Goal: Task Accomplishment & Management: Complete application form

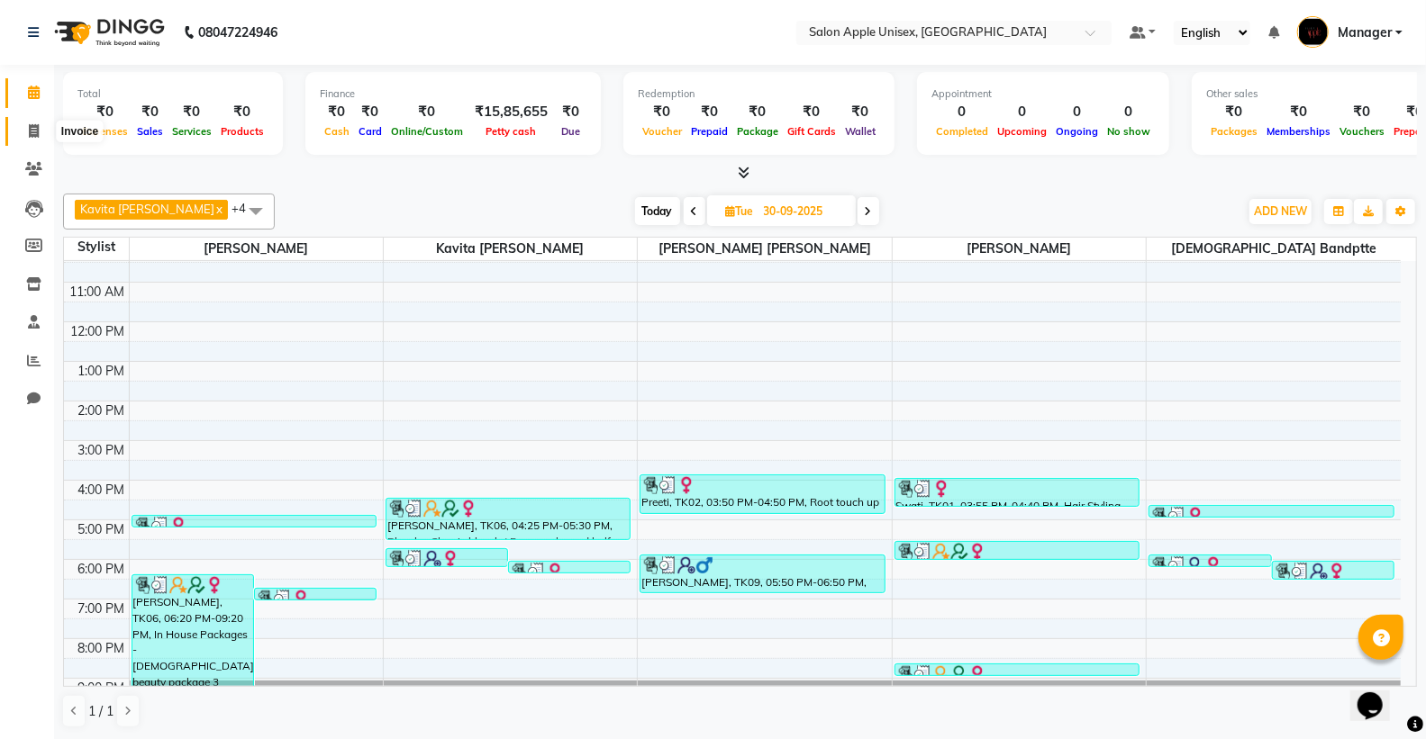
click at [32, 131] on icon at bounding box center [34, 131] width 10 height 14
select select "138"
select select "service"
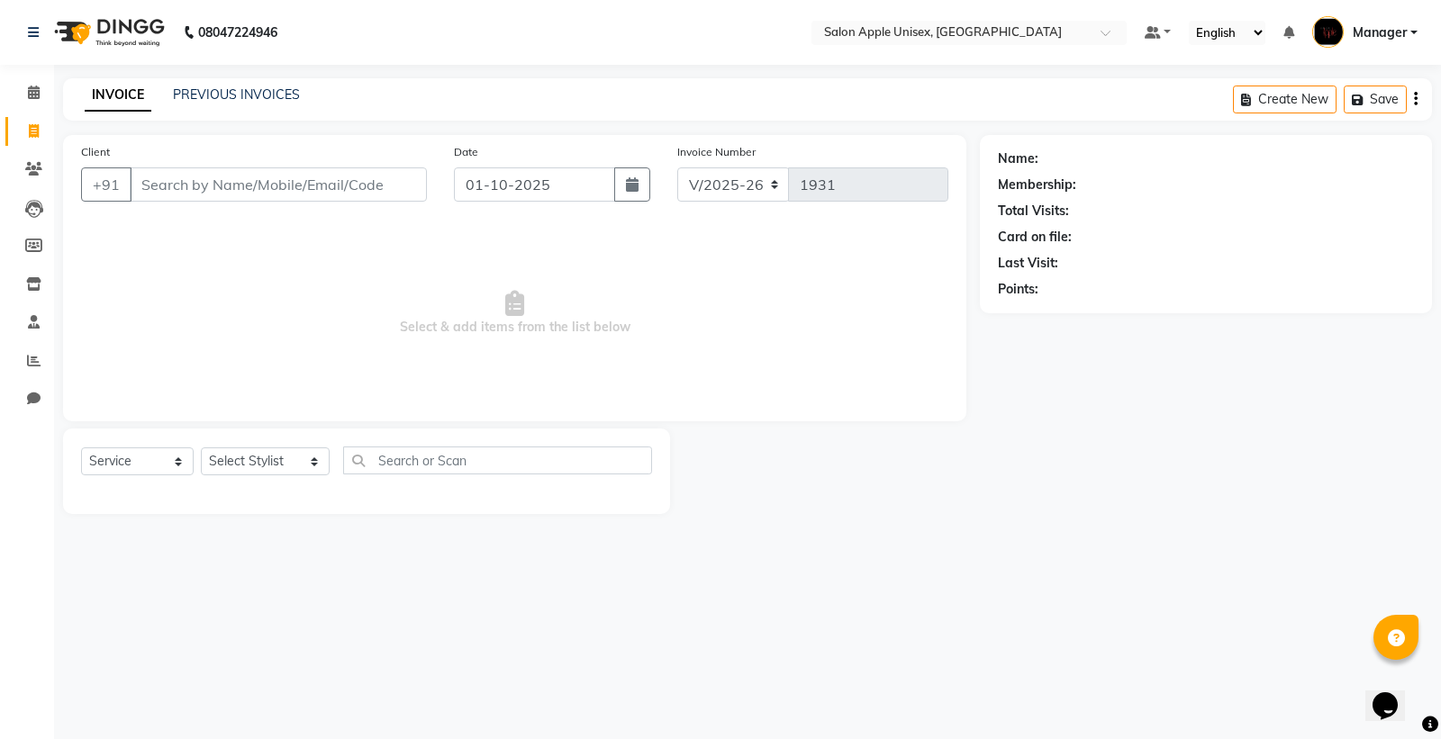
click at [244, 195] on input "Client" at bounding box center [278, 185] width 297 height 34
click at [244, 186] on input "Client" at bounding box center [278, 185] width 297 height 34
type input "8830902130"
click at [392, 185] on span "Add Client" at bounding box center [380, 185] width 71 height 18
select select "22"
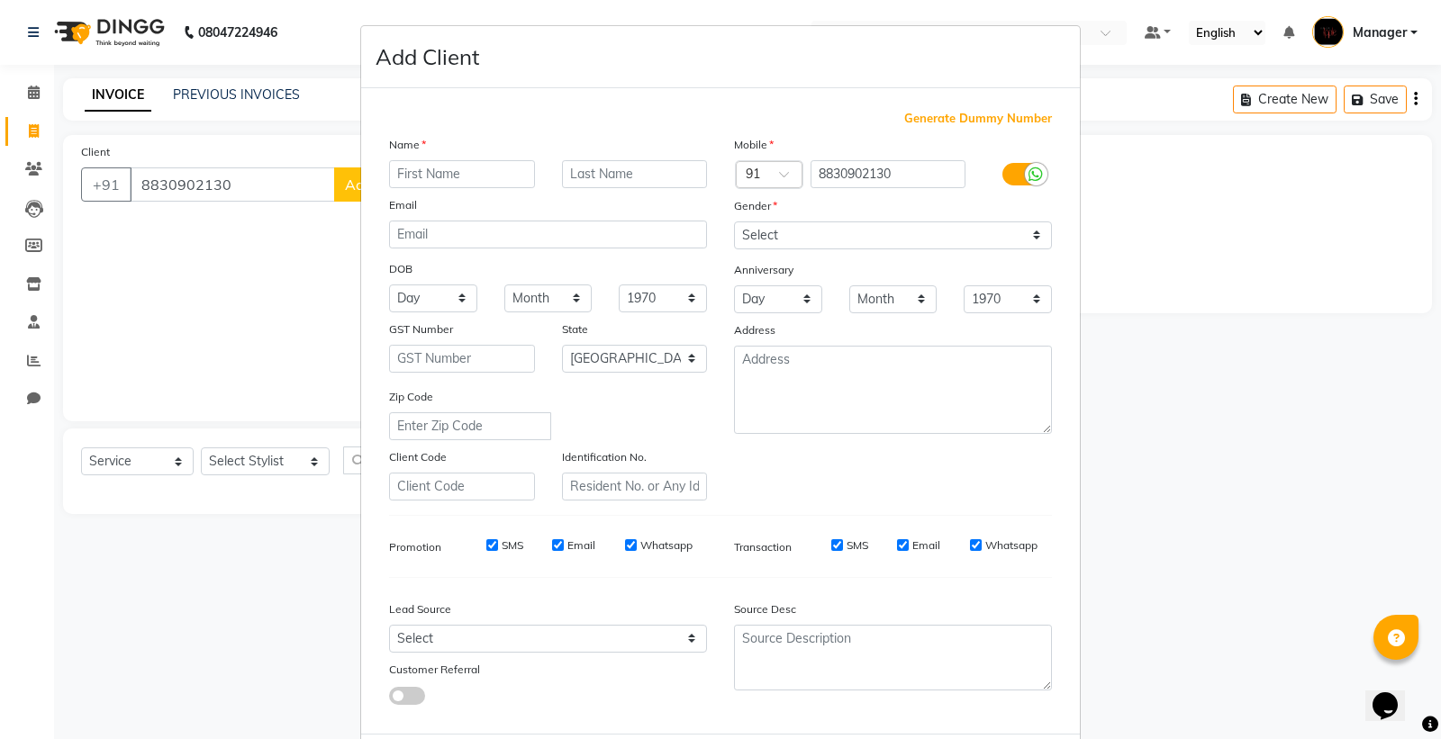
click at [429, 175] on input "text" at bounding box center [462, 174] width 146 height 28
click at [449, 183] on input "text" at bounding box center [462, 174] width 146 height 28
click at [443, 177] on input "text" at bounding box center [462, 174] width 146 height 28
type input "nandini"
click at [601, 167] on input "text" at bounding box center [635, 174] width 146 height 28
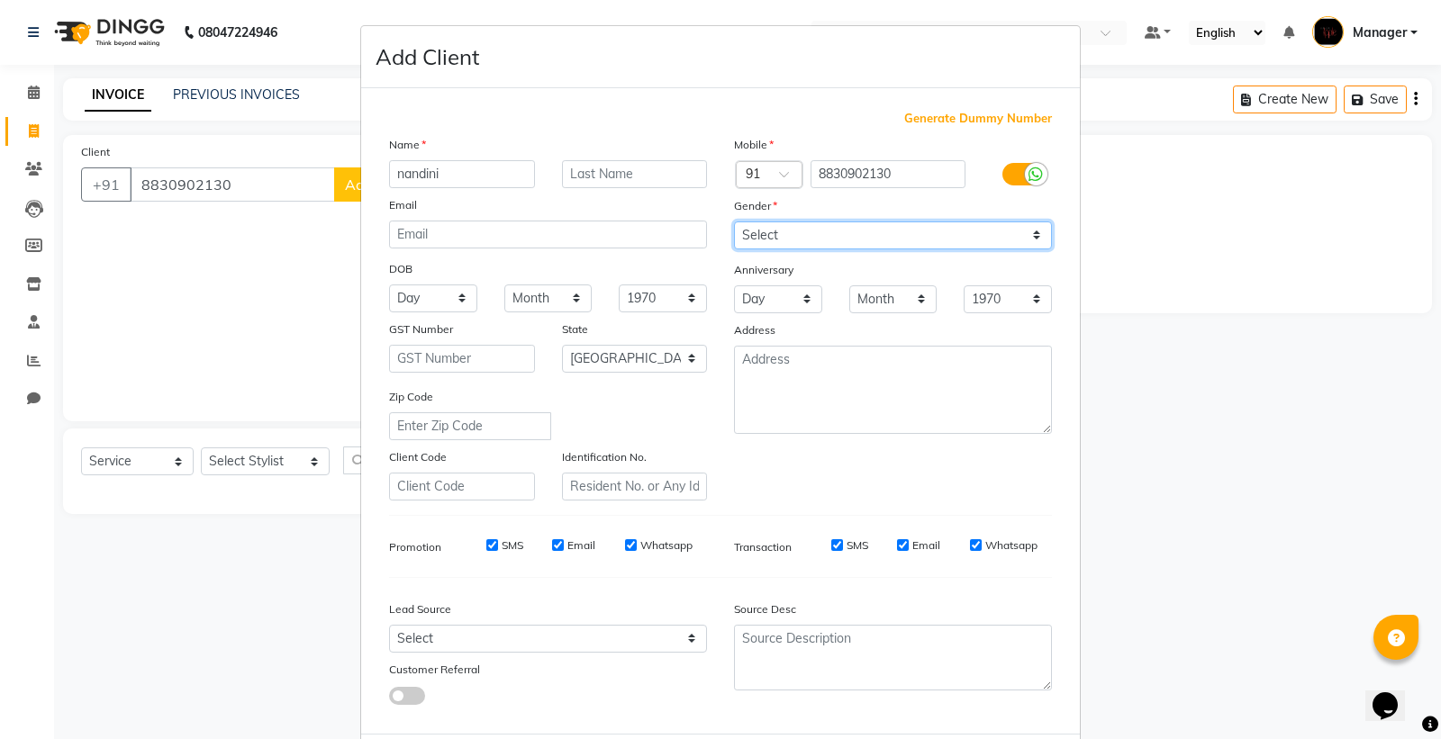
click at [748, 230] on select "Select [DEMOGRAPHIC_DATA] [DEMOGRAPHIC_DATA] Other Prefer Not To Say" at bounding box center [893, 236] width 318 height 28
select select "[DEMOGRAPHIC_DATA]"
click at [734, 222] on select "Select [DEMOGRAPHIC_DATA] [DEMOGRAPHIC_DATA] Other Prefer Not To Say" at bounding box center [893, 236] width 318 height 28
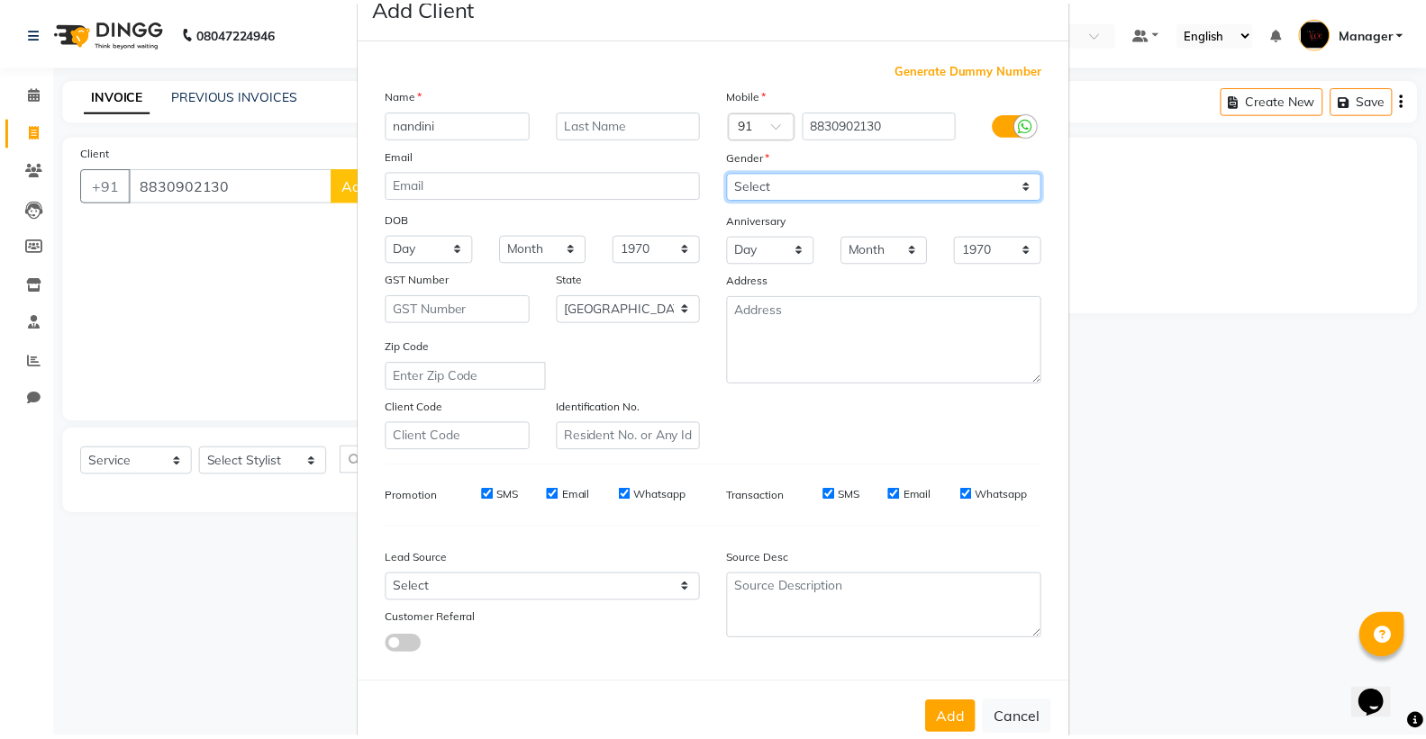
scroll to position [93, 0]
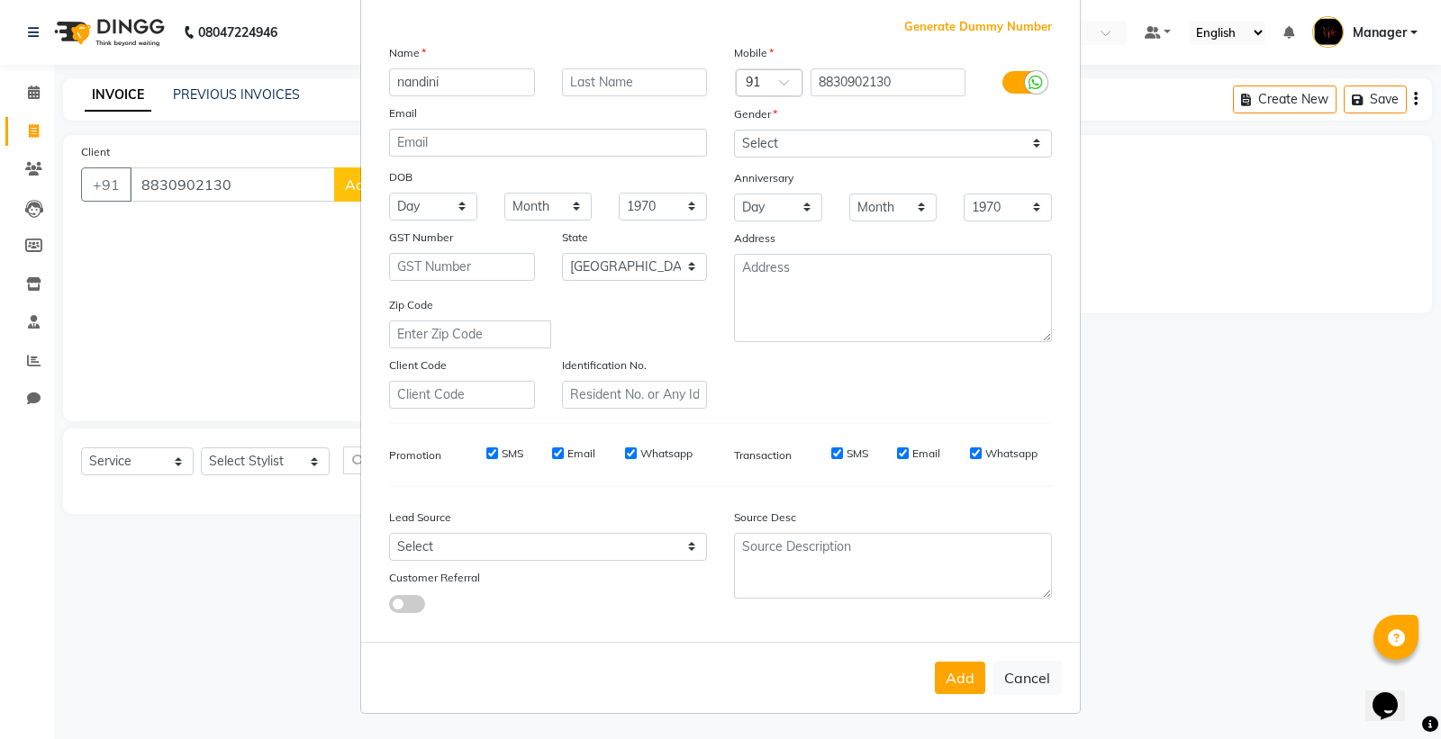
click at [948, 680] on button "Add" at bounding box center [960, 678] width 50 height 32
select select
select select "null"
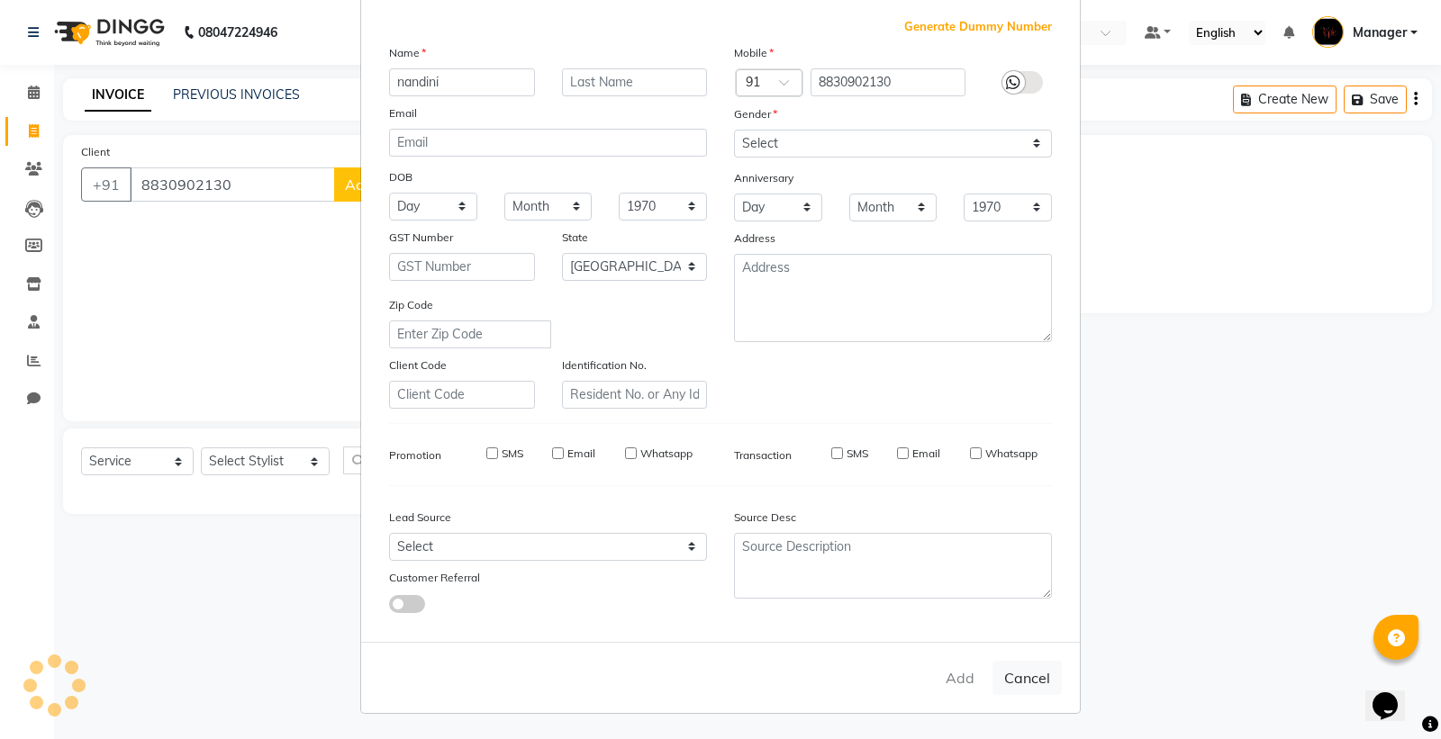
select select
checkbox input "false"
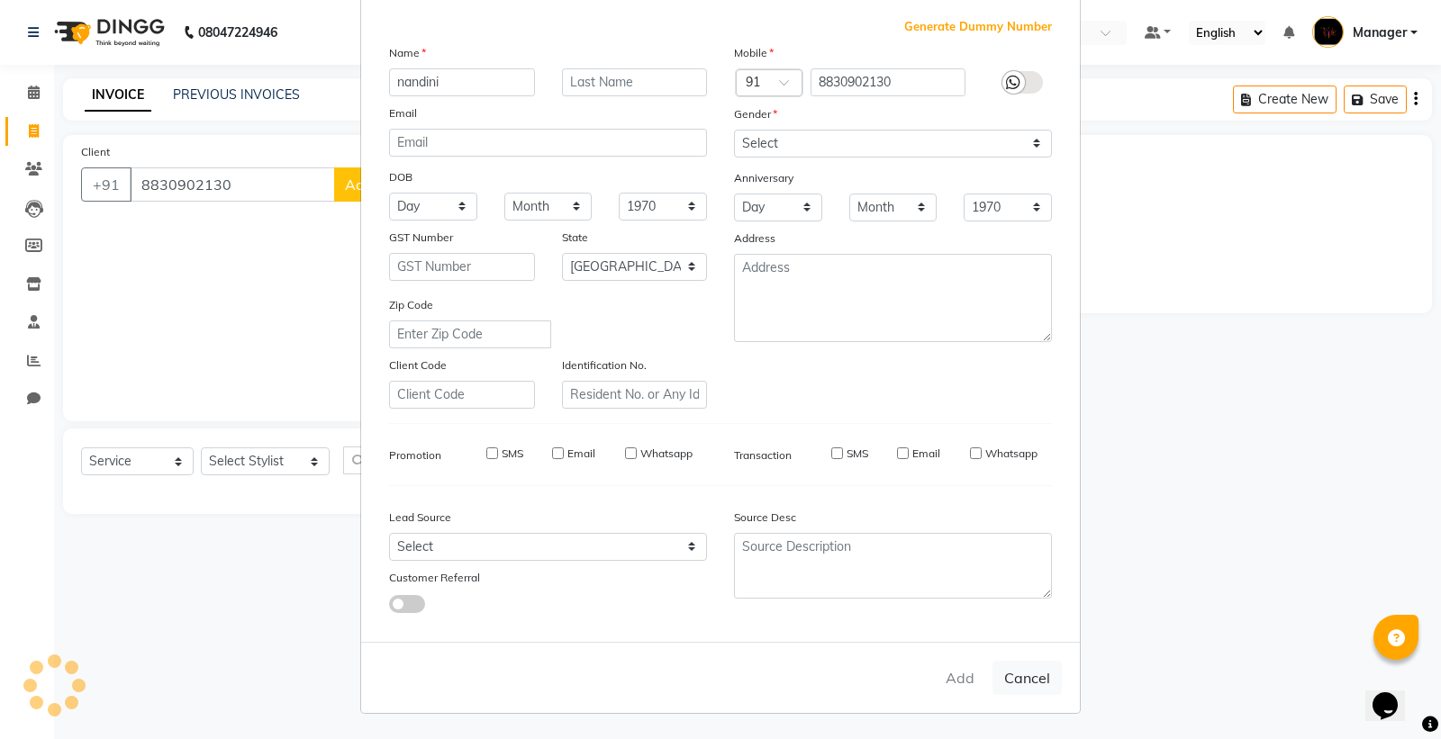
checkbox input "false"
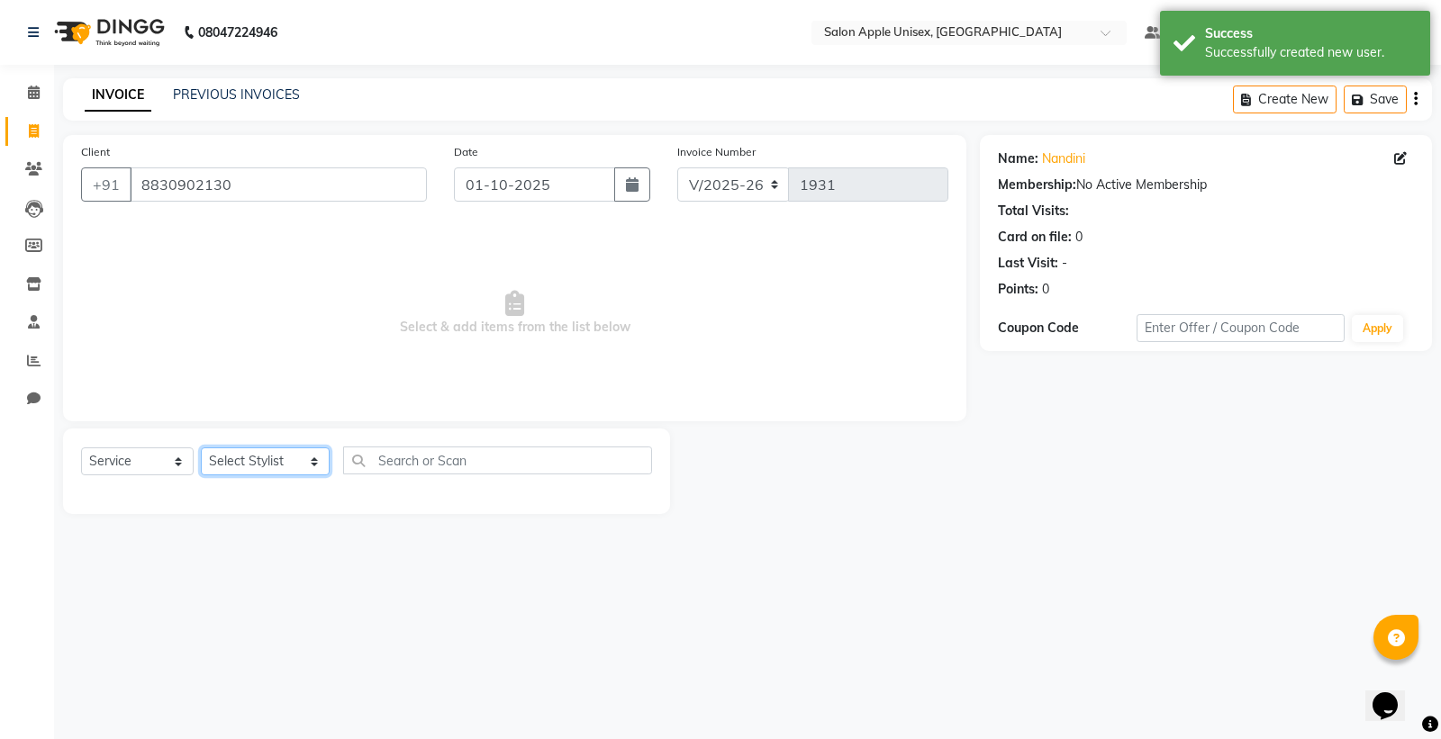
click at [257, 469] on select "Select Stylist [PERSON_NAME] Kavita [PERSON_NAME] Manager [PERSON_NAME] [PERSON…" at bounding box center [265, 462] width 129 height 28
select select "76660"
click at [201, 449] on select "Select Stylist [PERSON_NAME] Kavita [PERSON_NAME] Manager [PERSON_NAME] [PERSON…" at bounding box center [265, 462] width 129 height 28
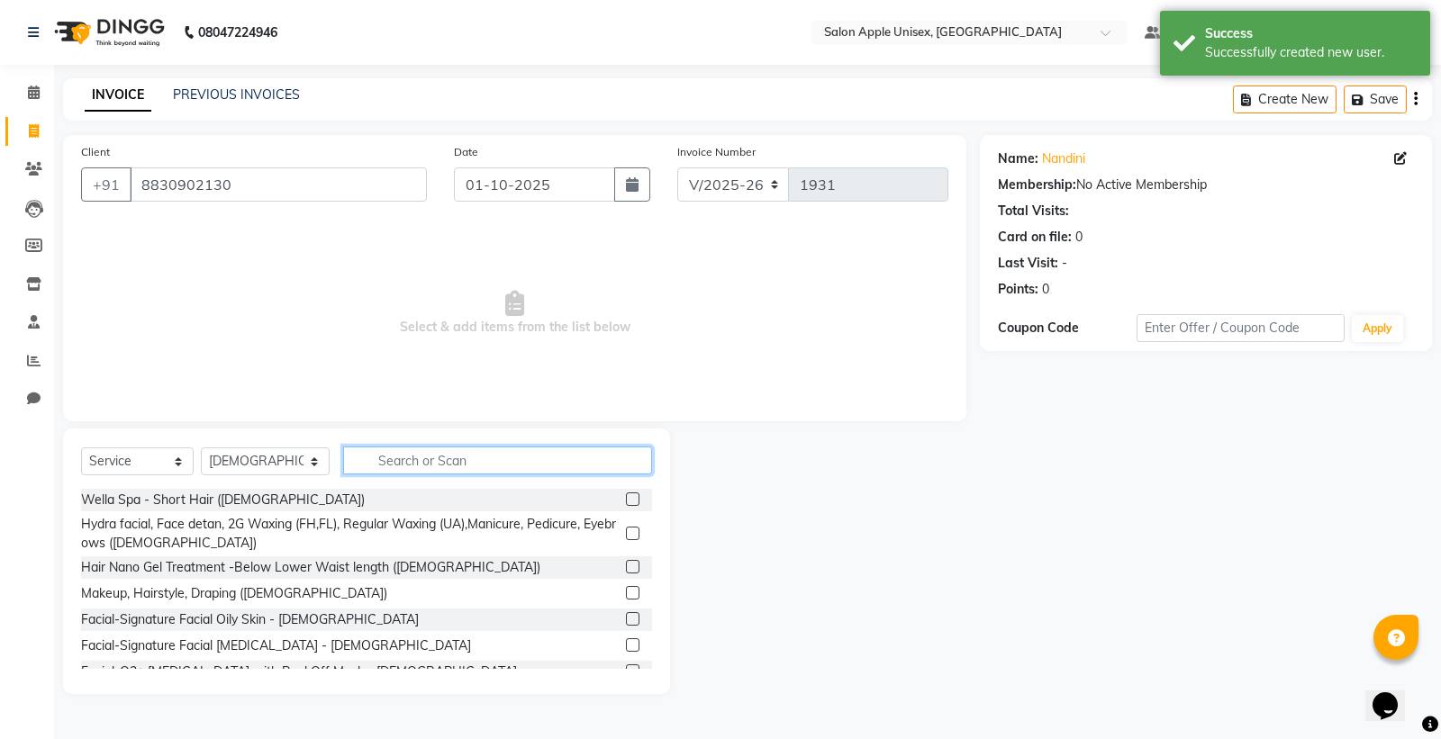
click at [358, 461] on input "text" at bounding box center [497, 461] width 309 height 28
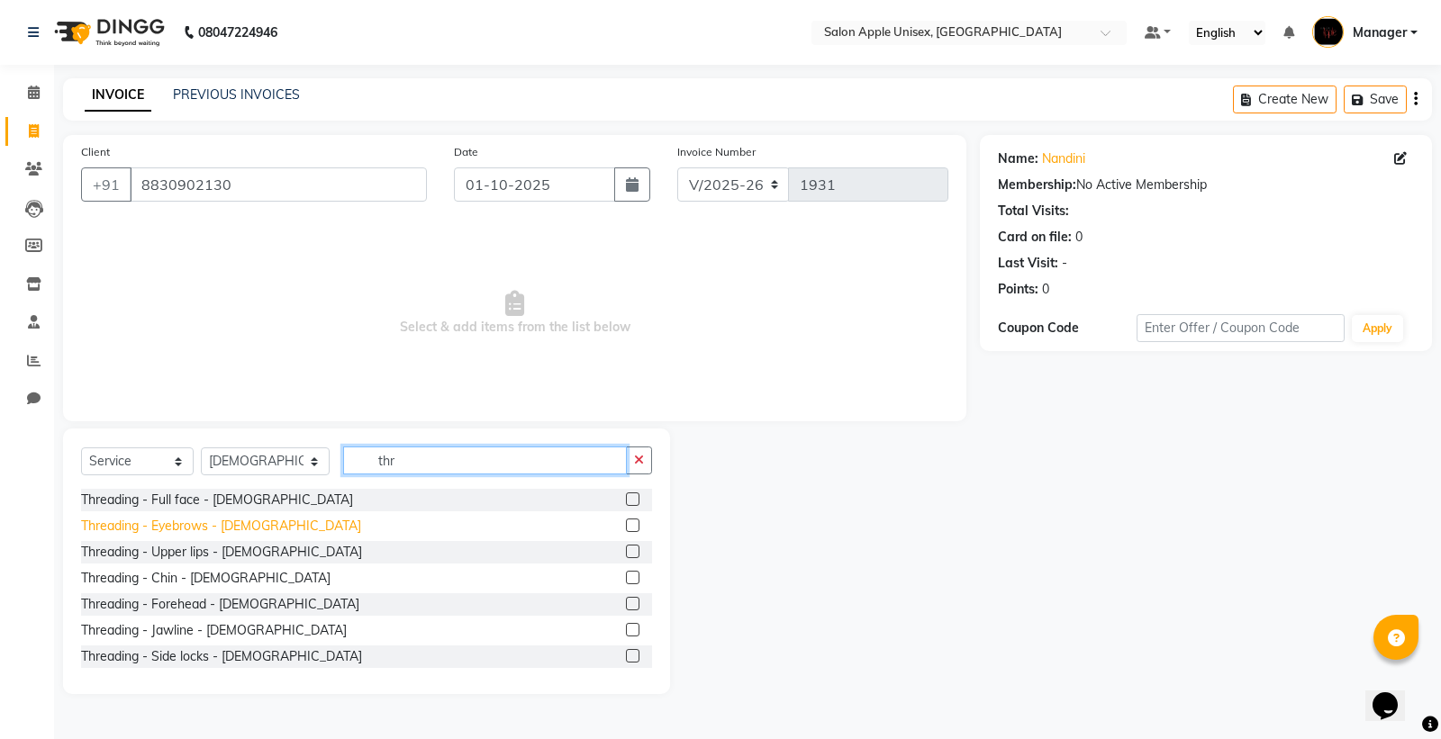
type input "thr"
click at [172, 524] on div "Threading - Eyebrows - [DEMOGRAPHIC_DATA]" at bounding box center [221, 526] width 280 height 19
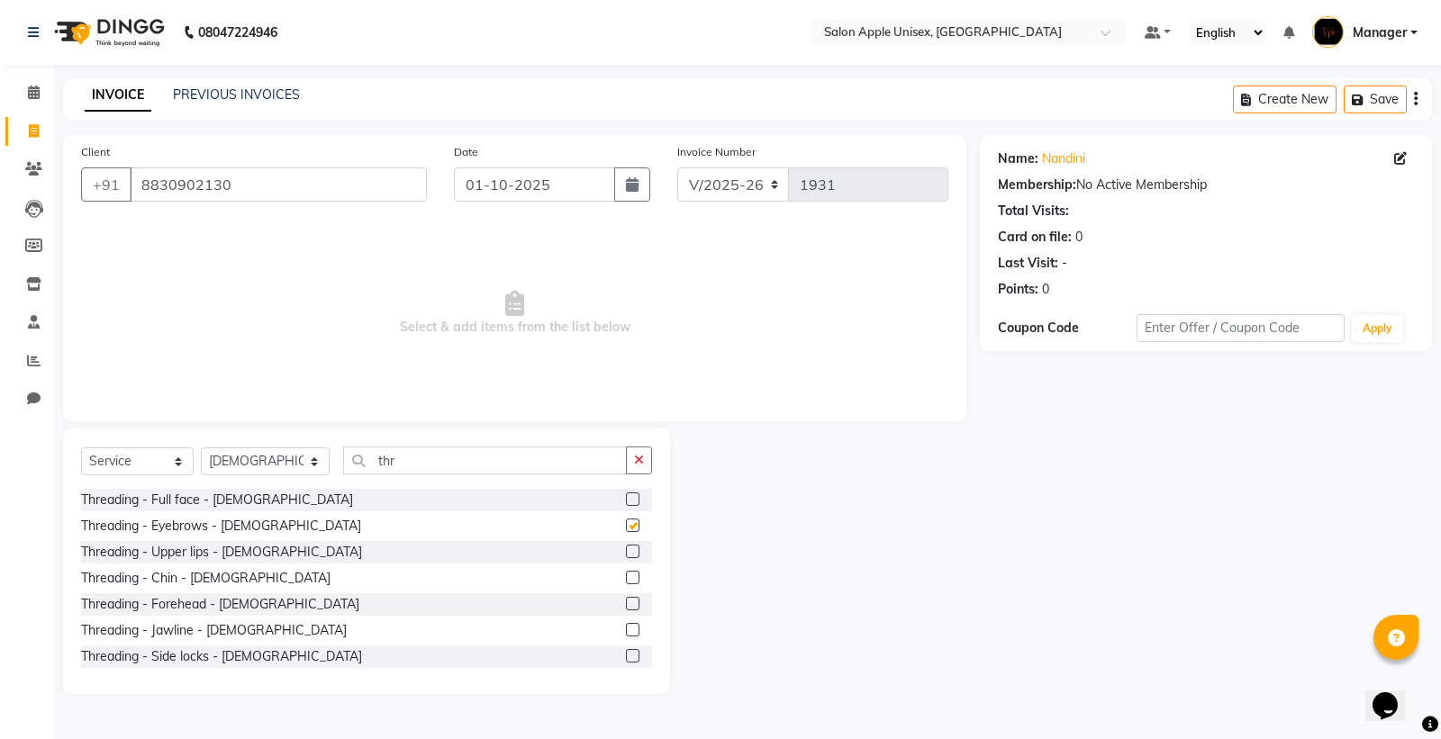
checkbox input "false"
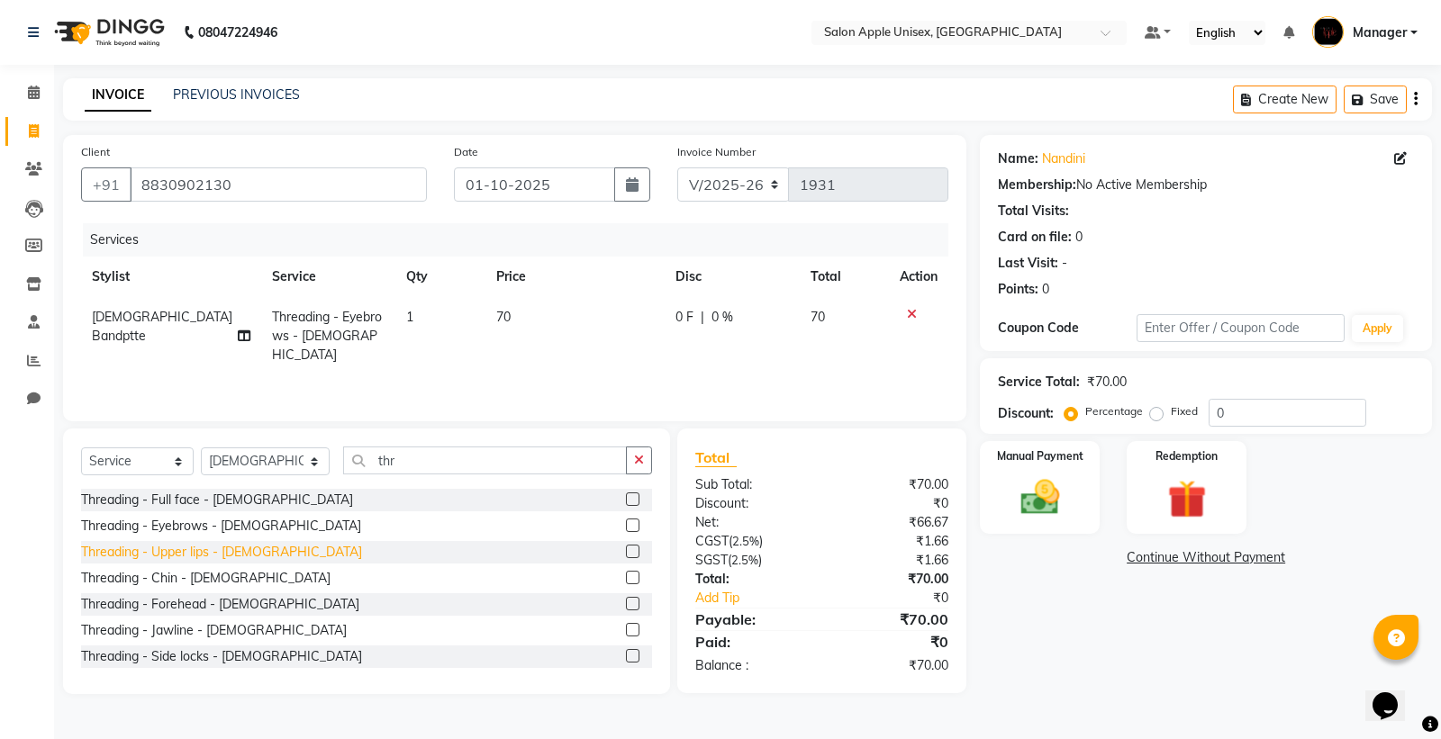
click at [175, 553] on div "Threading - Upper lips - [DEMOGRAPHIC_DATA]" at bounding box center [221, 552] width 281 height 19
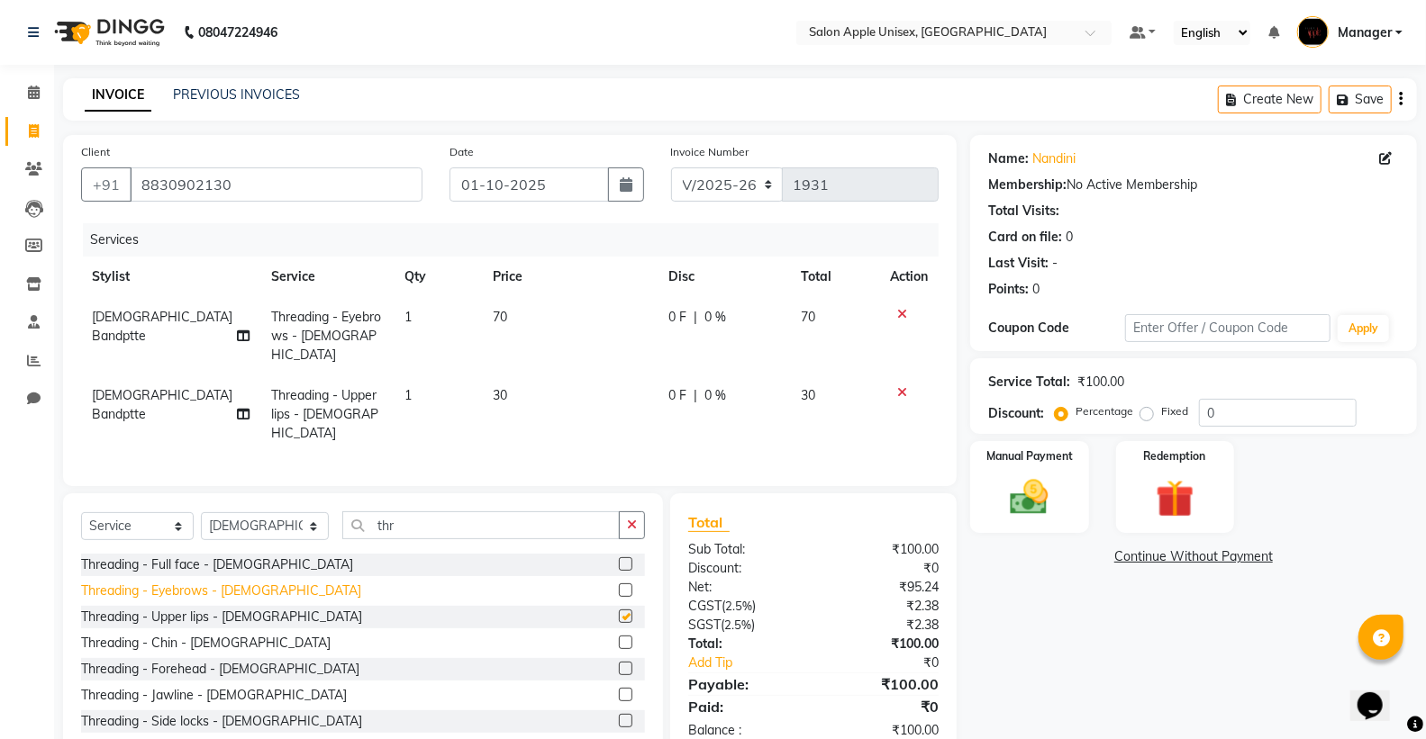
checkbox input "false"
click at [993, 484] on div "Manual Payment" at bounding box center [1028, 488] width 123 height 96
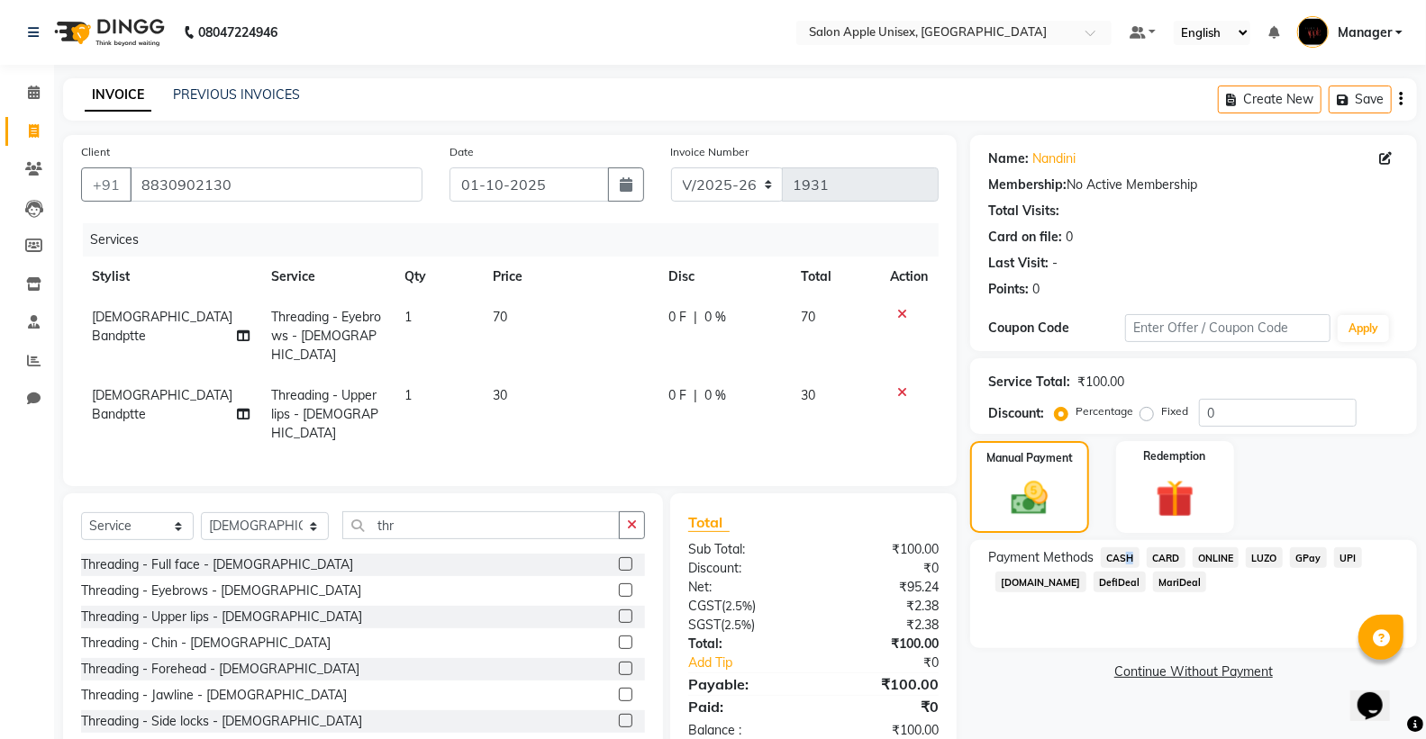
click at [1121, 558] on span "CASH" at bounding box center [1120, 558] width 39 height 21
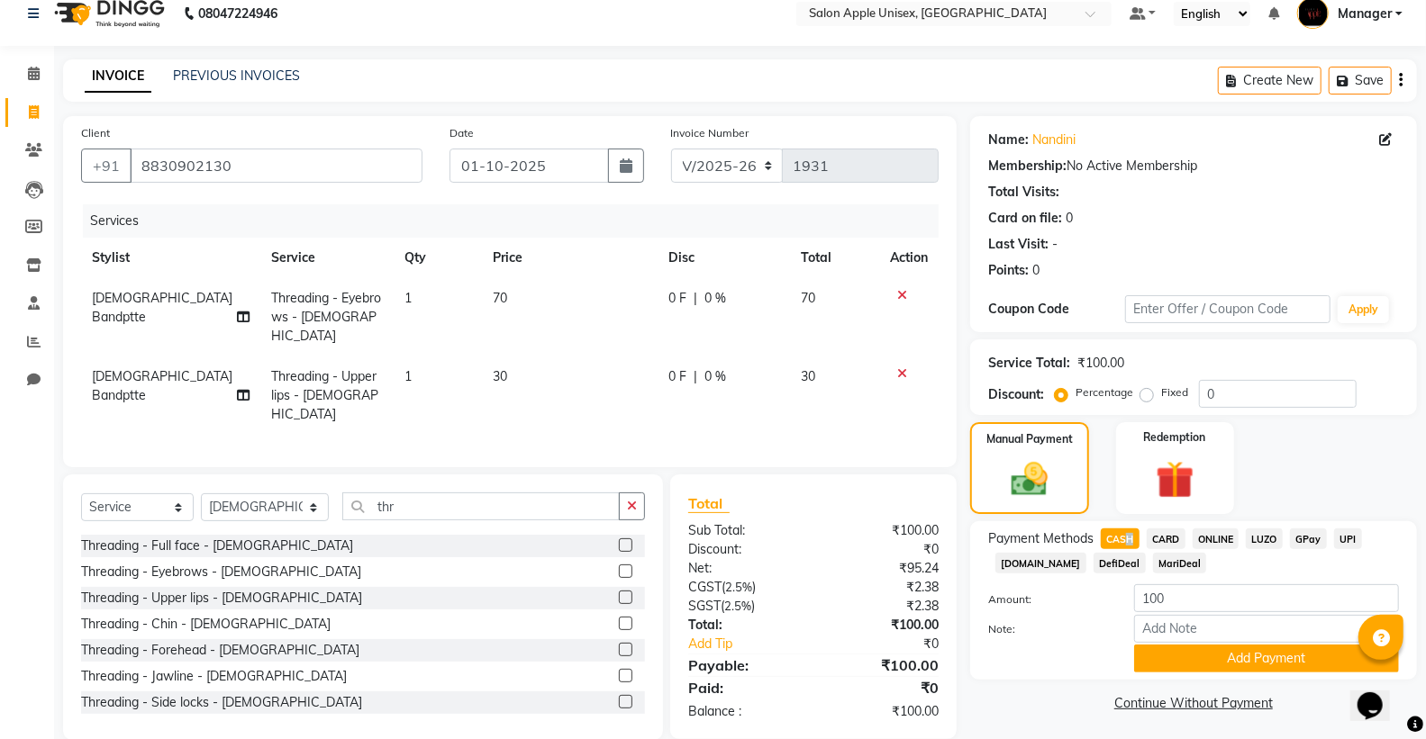
scroll to position [23, 0]
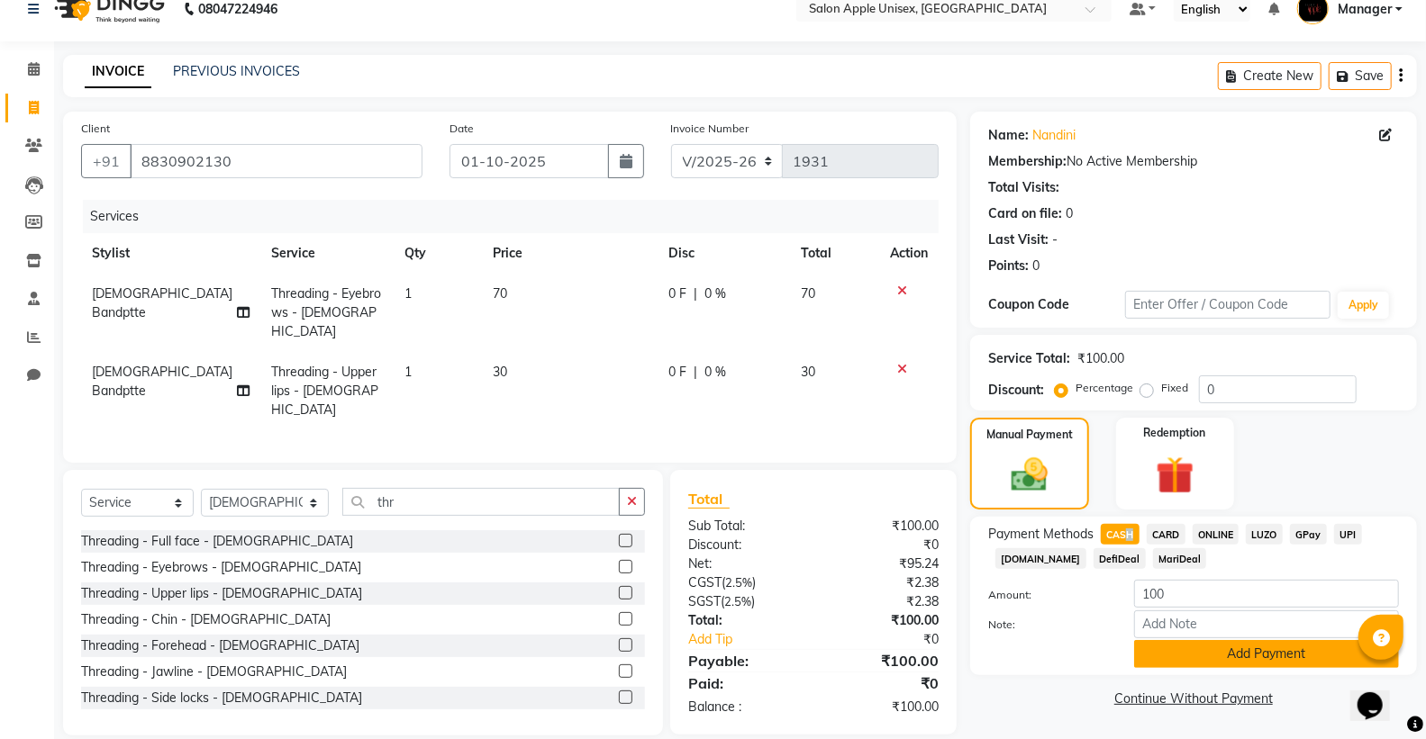
click at [1153, 655] on button "Add Payment" at bounding box center [1266, 654] width 265 height 28
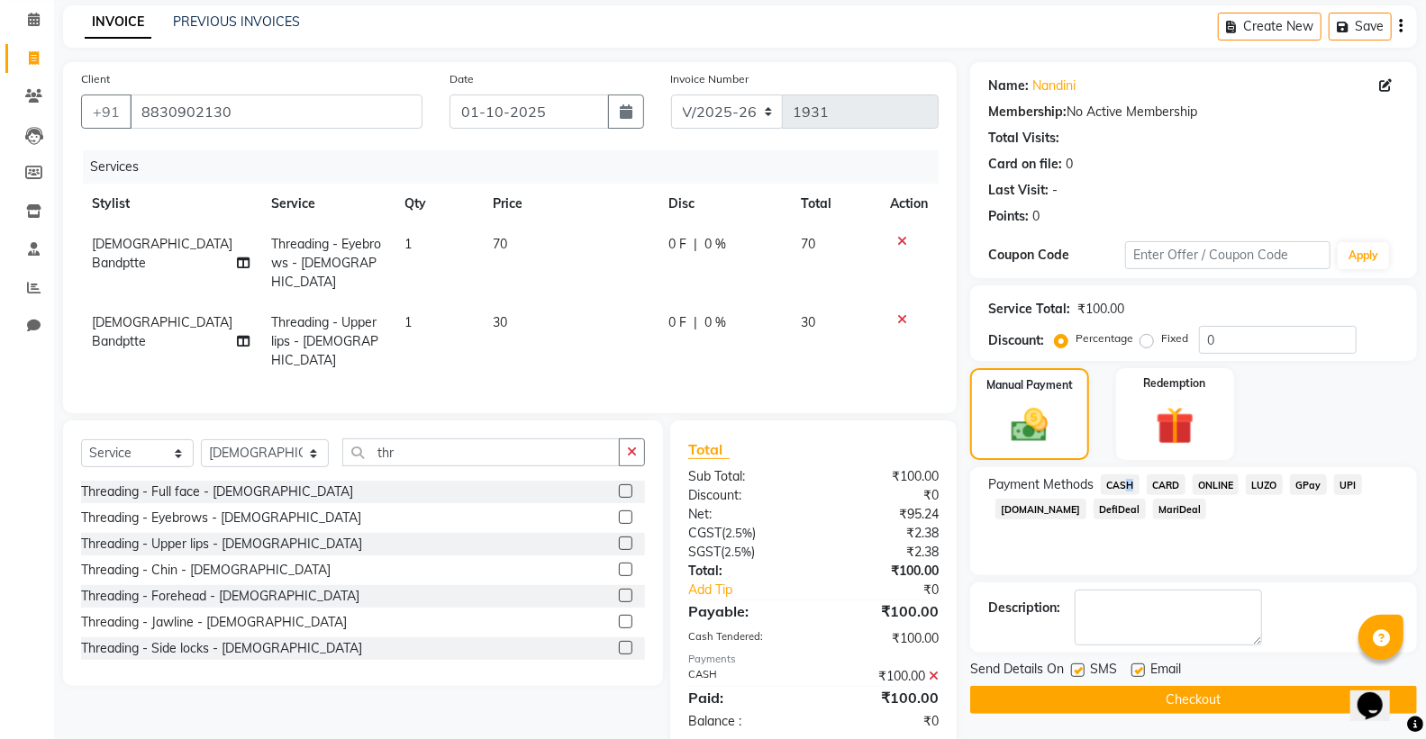
scroll to position [86, 0]
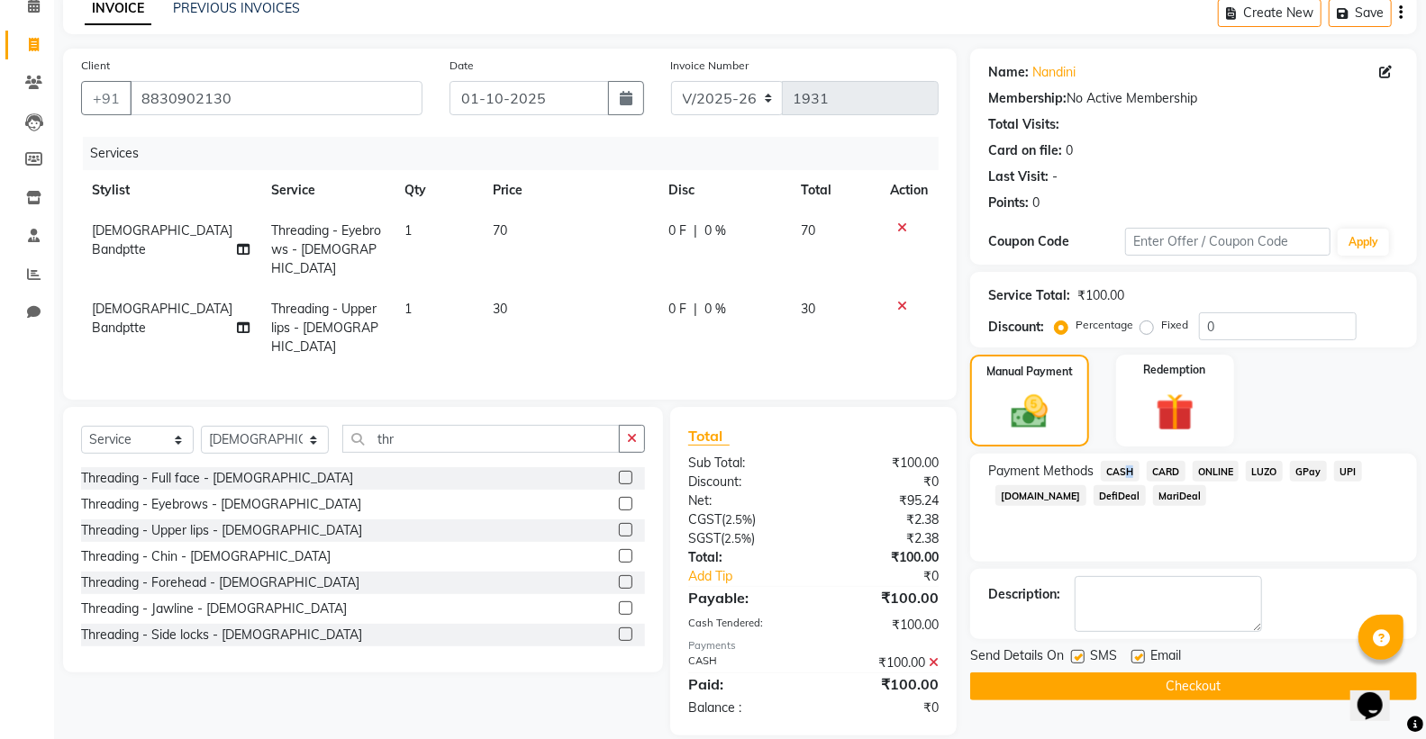
click at [1138, 685] on button "Checkout" at bounding box center [1193, 687] width 447 height 28
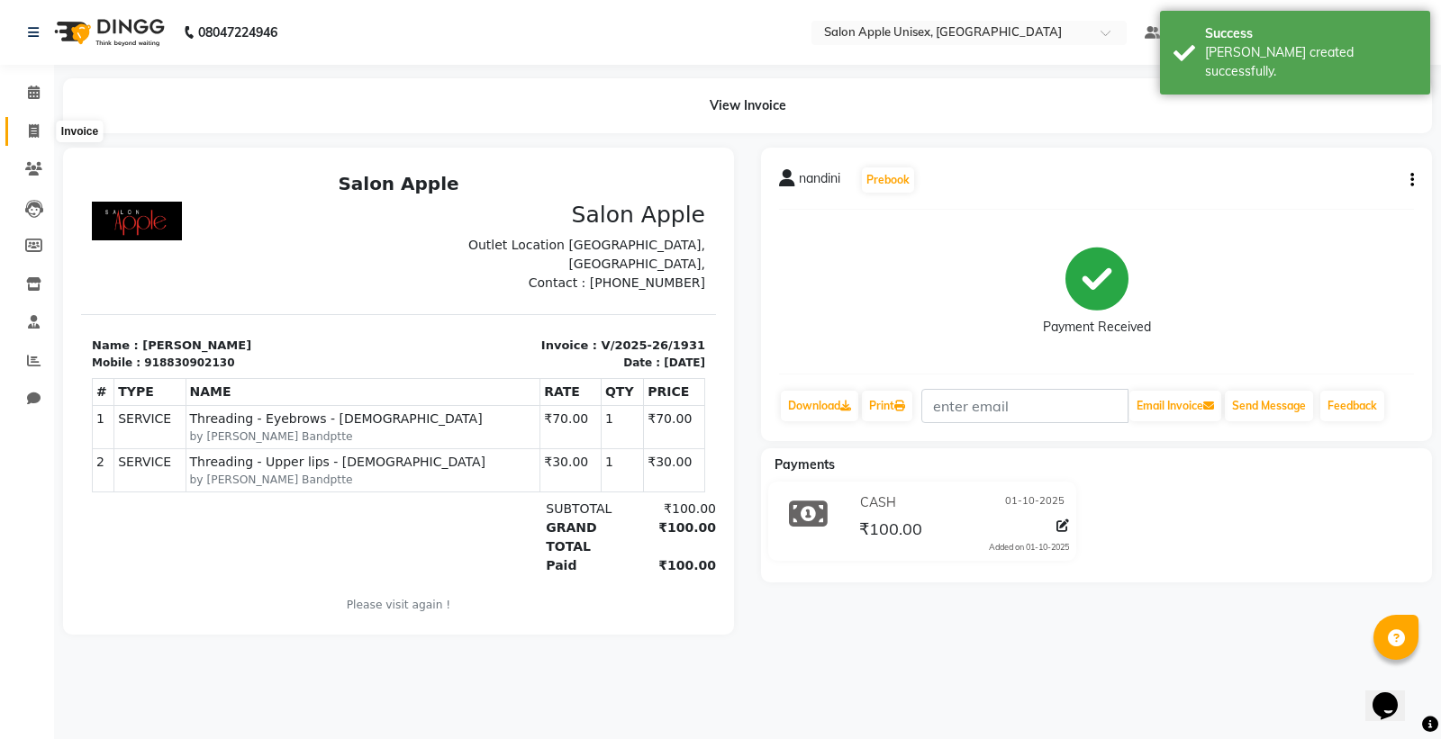
click at [39, 131] on span at bounding box center [34, 132] width 32 height 21
select select "service"
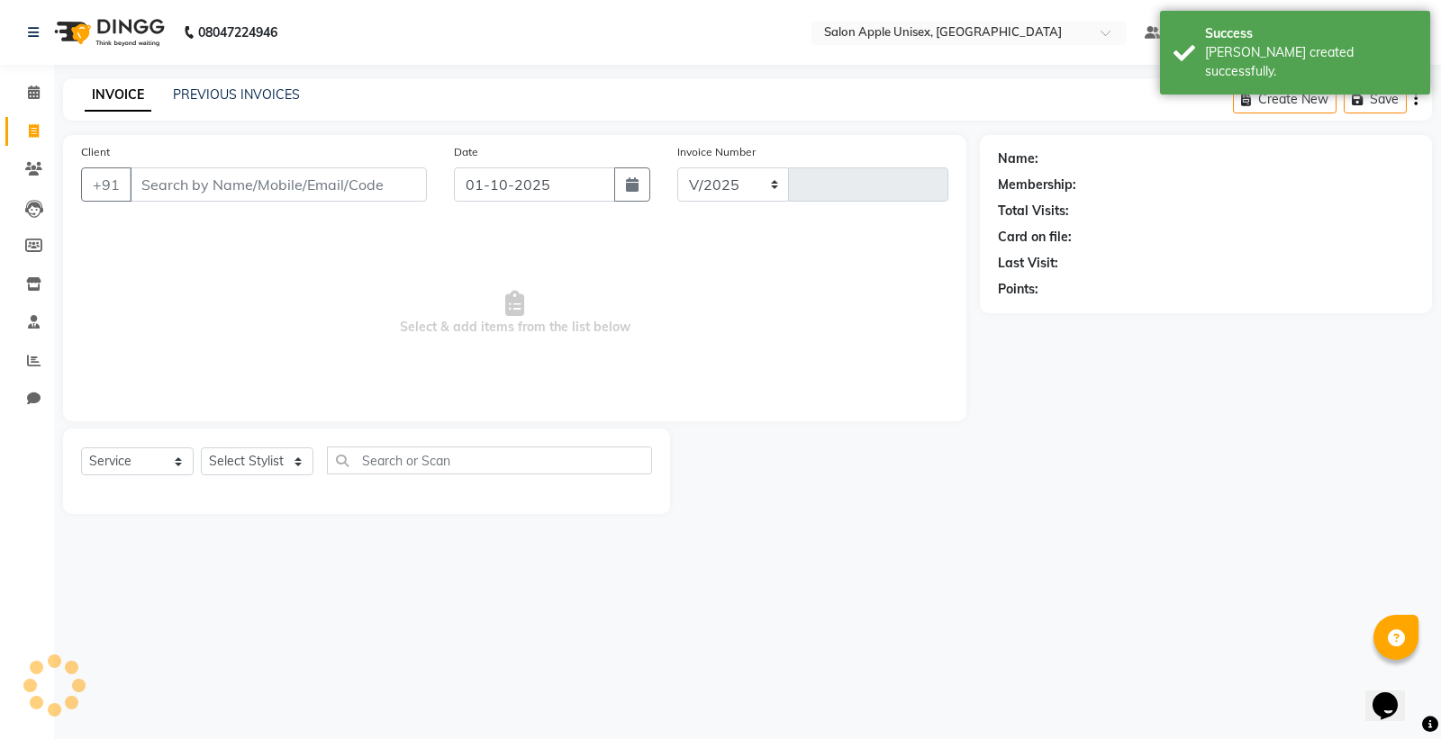
select select "138"
type input "1932"
click at [198, 177] on input "Client" at bounding box center [278, 185] width 297 height 34
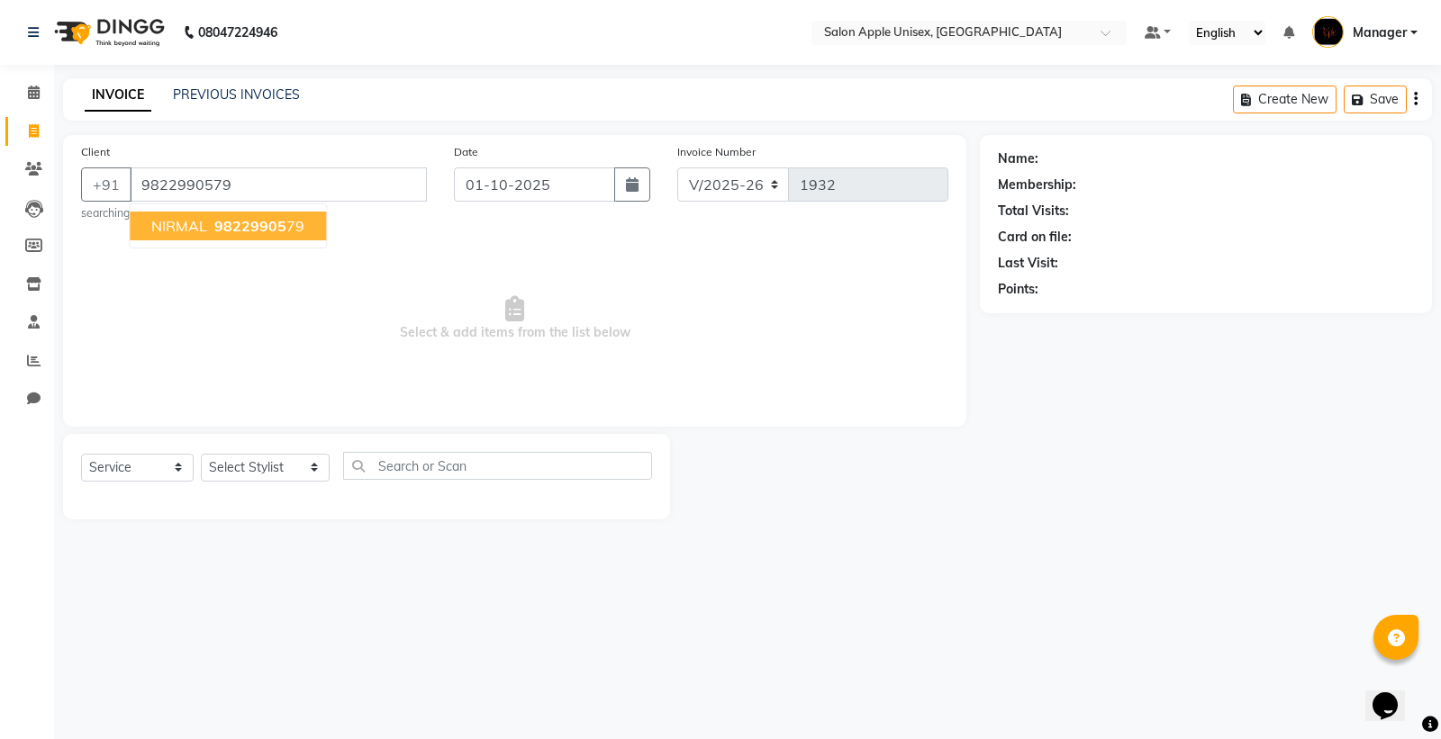
type input "9822990579"
click at [183, 225] on span "NIRMAL" at bounding box center [179, 226] width 56 height 18
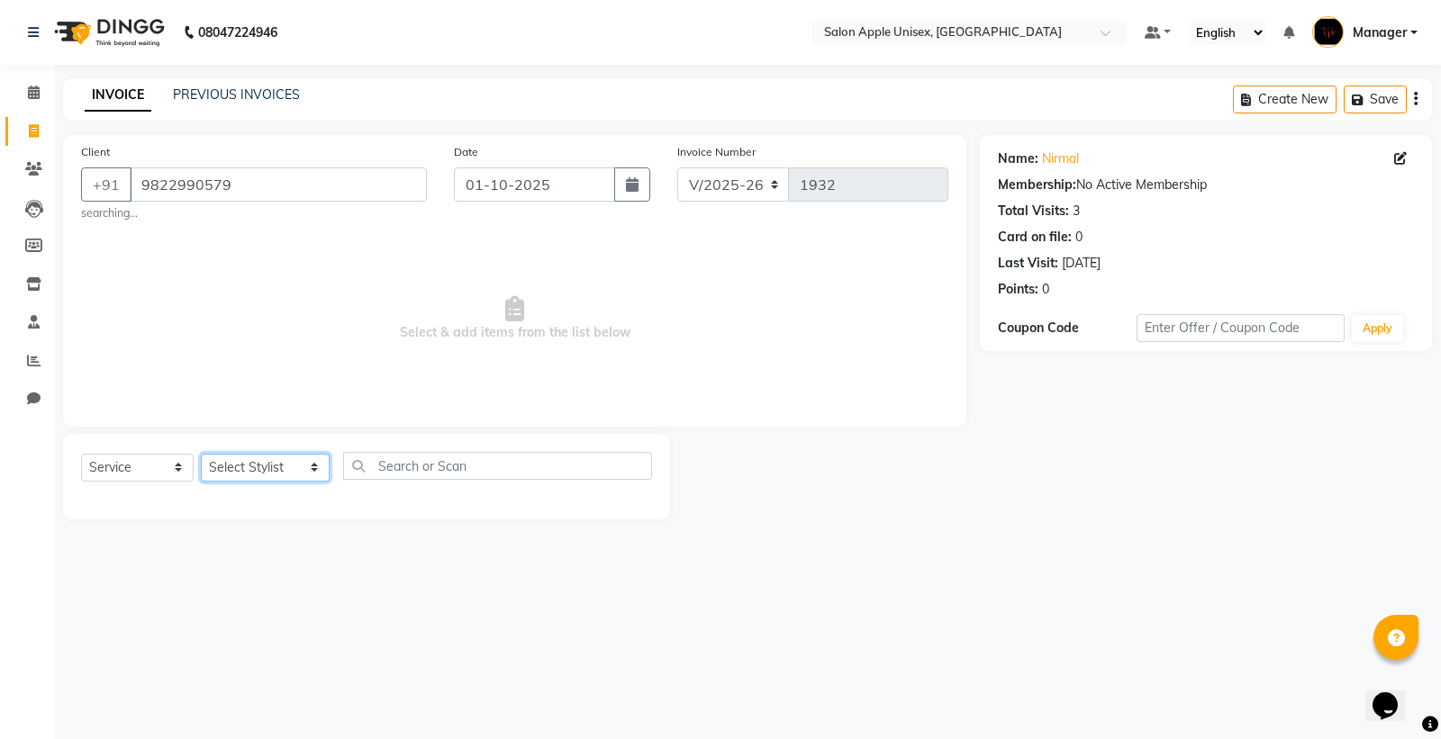
click at [295, 468] on select "Select Stylist [PERSON_NAME] Kavita [PERSON_NAME] Manager [PERSON_NAME] [PERSON…" at bounding box center [265, 468] width 129 height 28
select select "76660"
click at [201, 454] on select "Select Stylist [PERSON_NAME] Kavita [PERSON_NAME] Manager [PERSON_NAME] [PERSON…" at bounding box center [265, 468] width 129 height 28
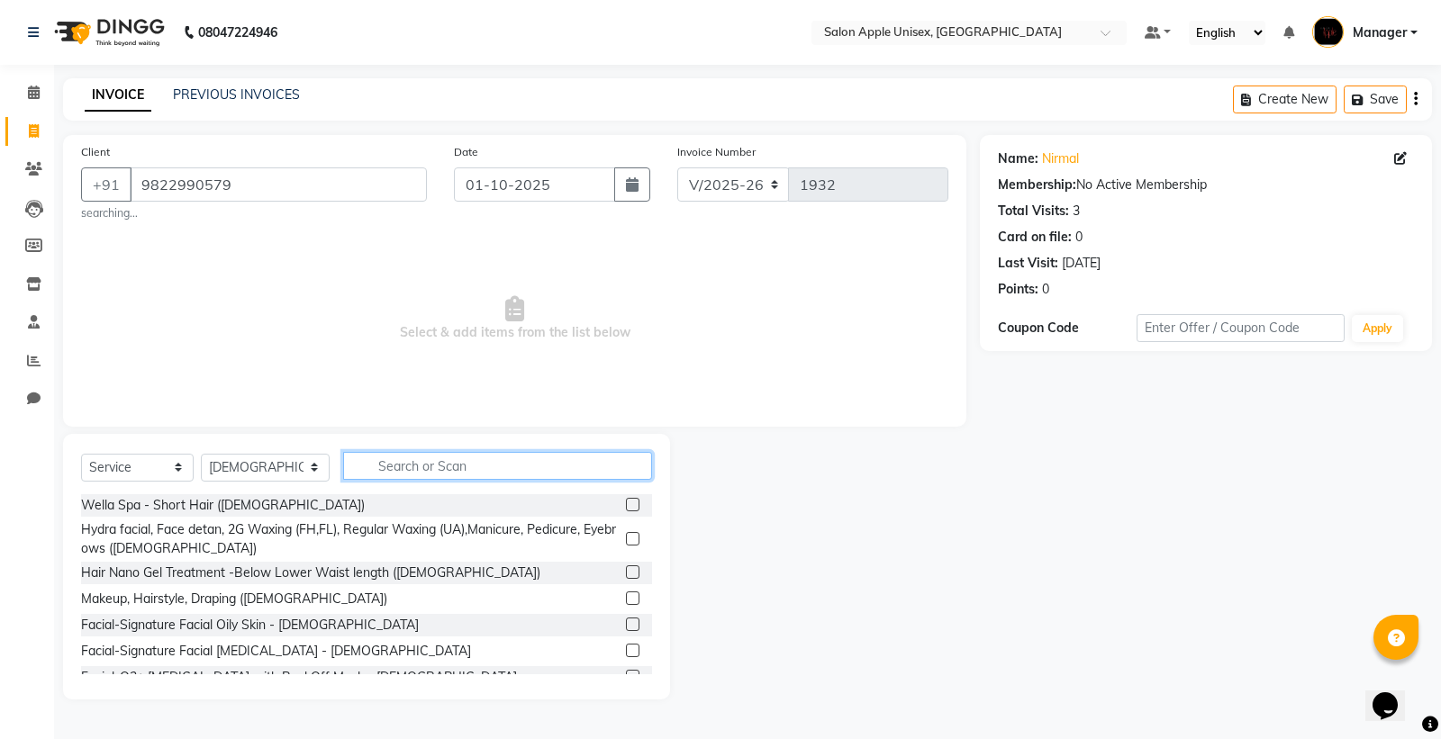
click at [371, 462] on input "text" at bounding box center [497, 466] width 309 height 28
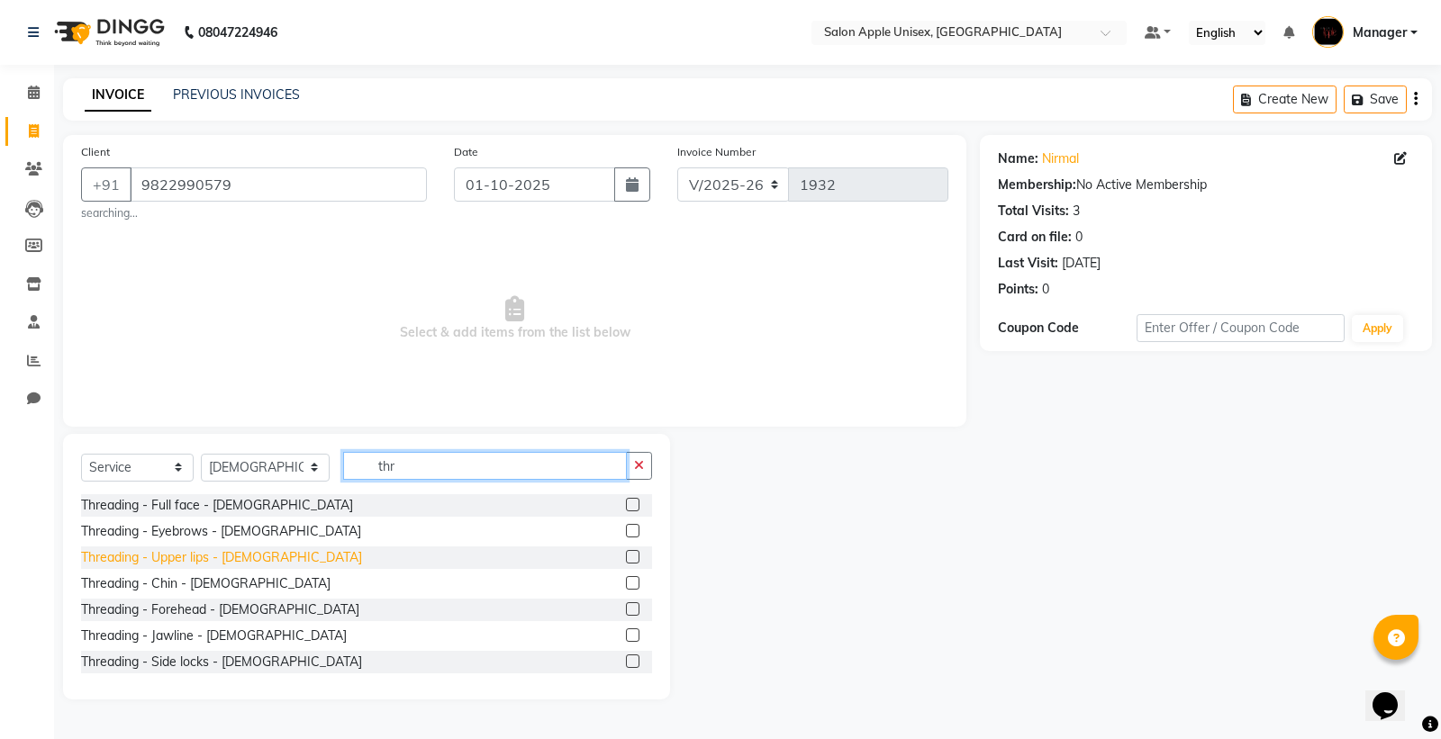
type input "thr"
click at [191, 561] on div "Threading - Upper lips - [DEMOGRAPHIC_DATA]" at bounding box center [221, 558] width 281 height 19
checkbox input "false"
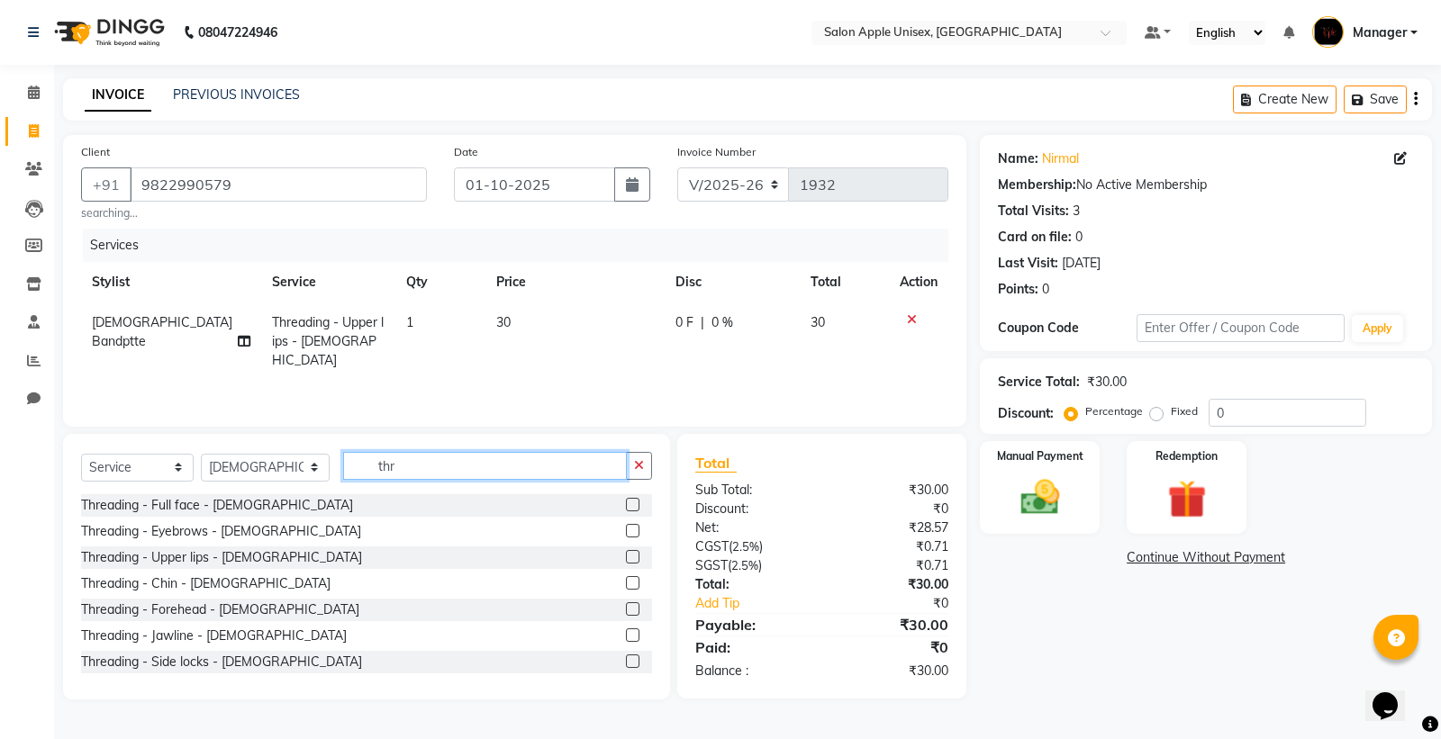
click at [389, 469] on input "thr" at bounding box center [485, 466] width 284 height 28
click at [1040, 494] on img at bounding box center [1040, 498] width 65 height 46
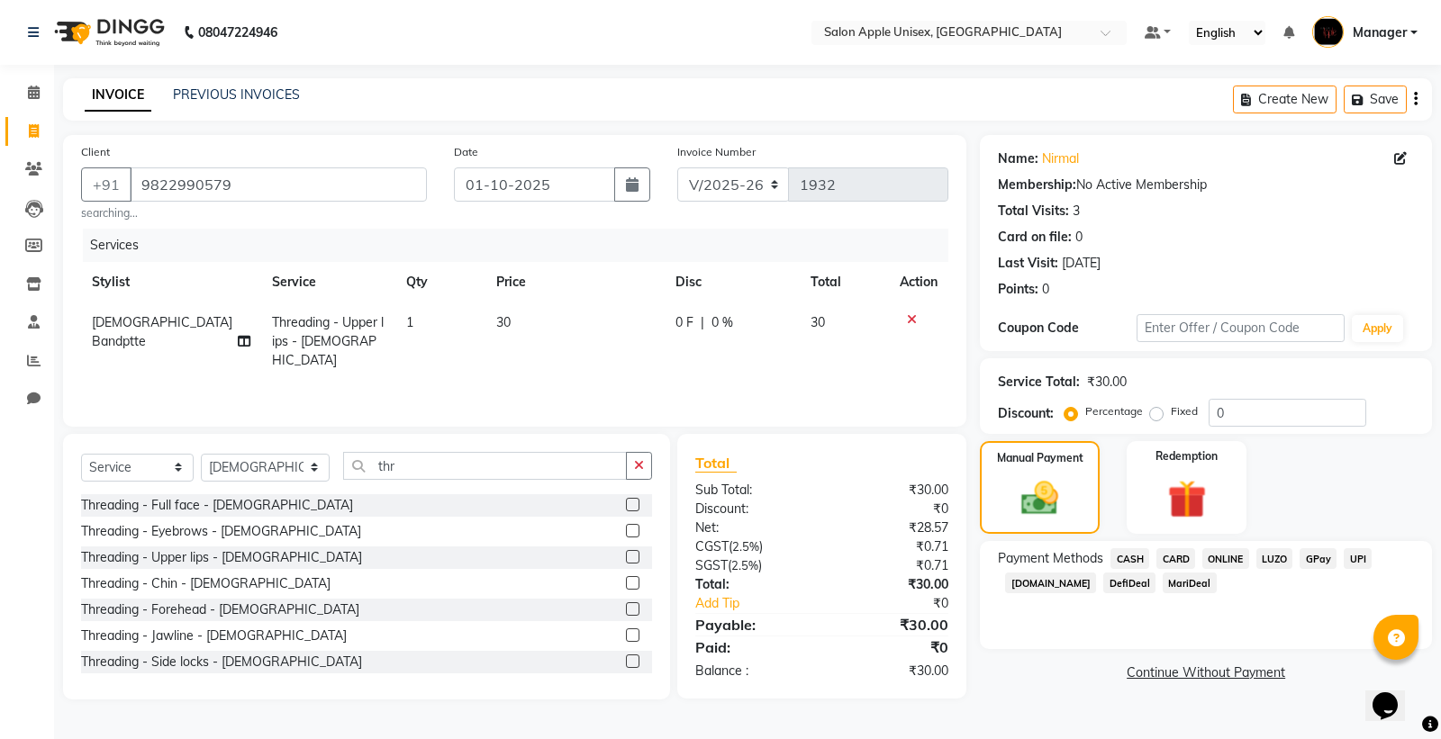
click at [1124, 556] on span "CASH" at bounding box center [1130, 559] width 39 height 21
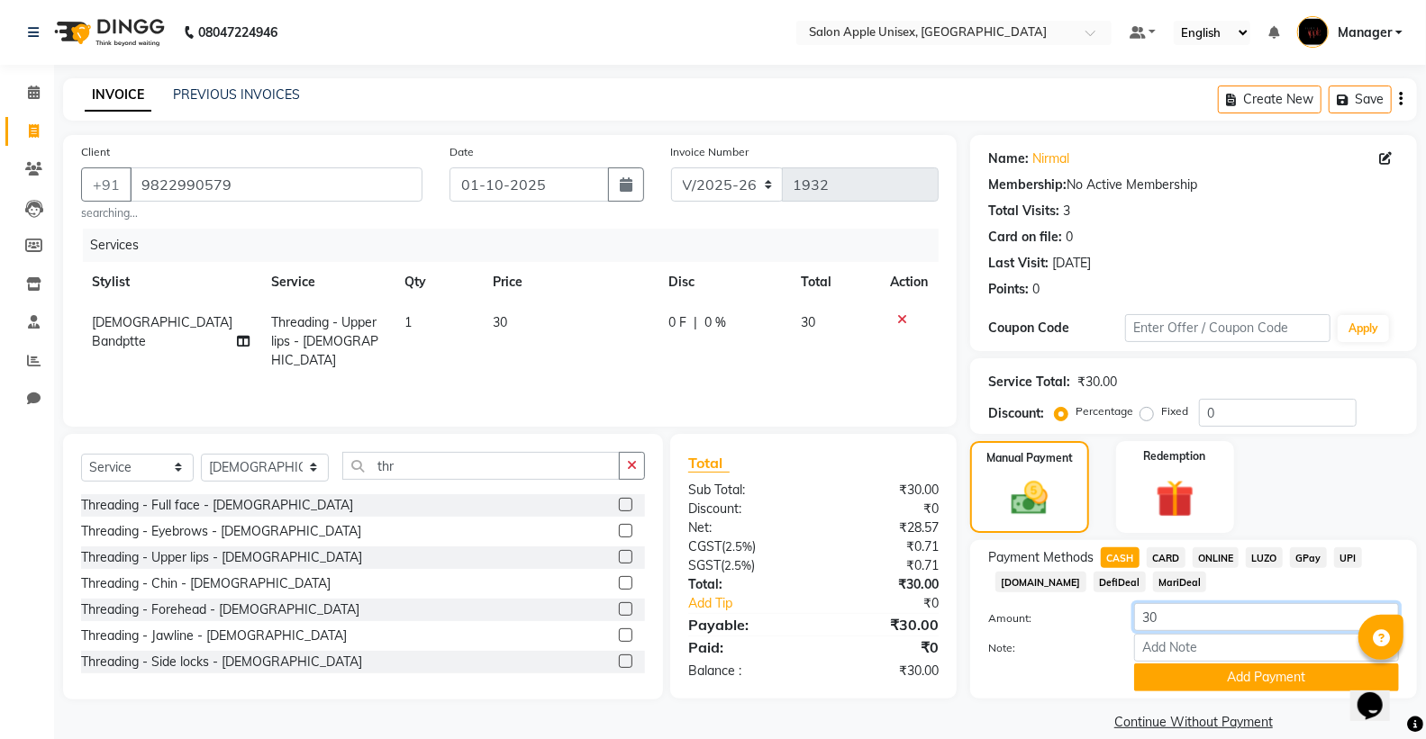
click at [1158, 616] on input "30" at bounding box center [1266, 617] width 265 height 28
click at [1228, 674] on button "Add Payment" at bounding box center [1266, 678] width 265 height 28
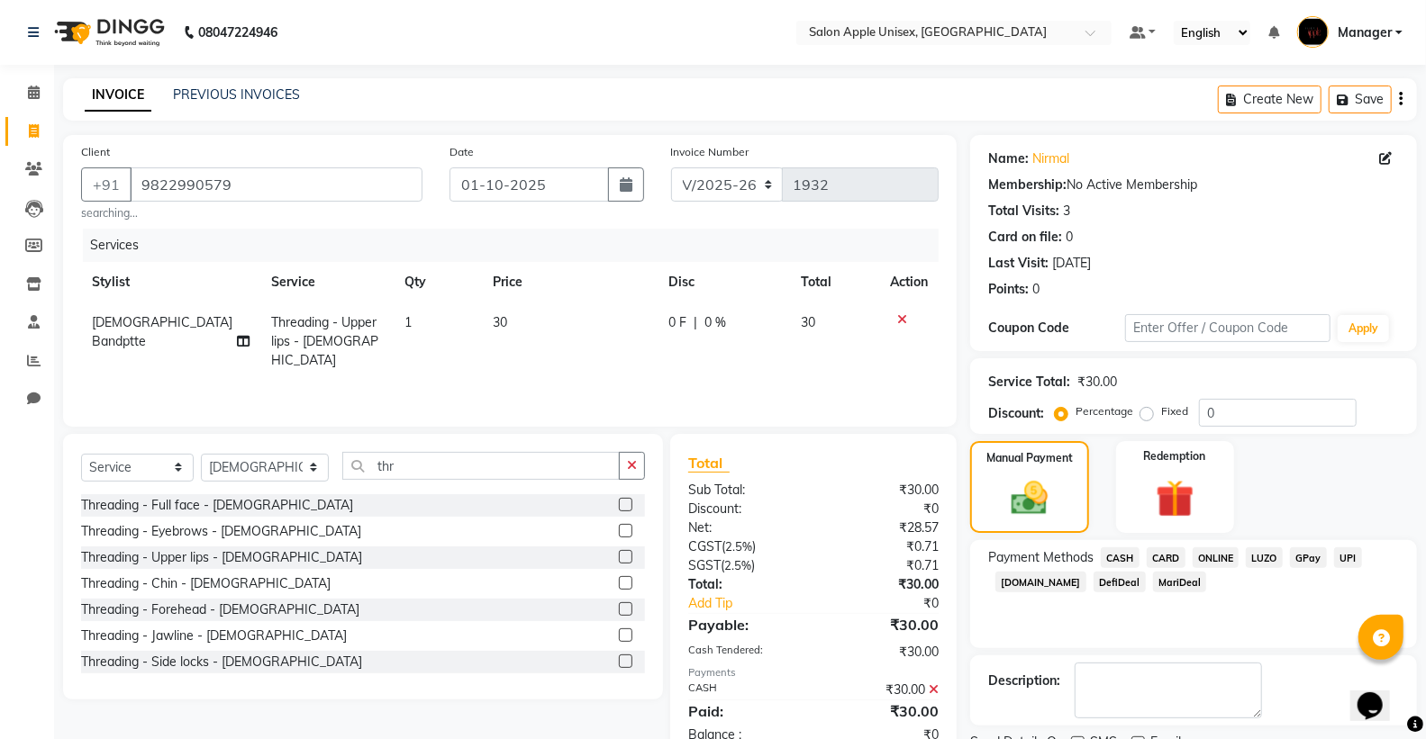
scroll to position [75, 0]
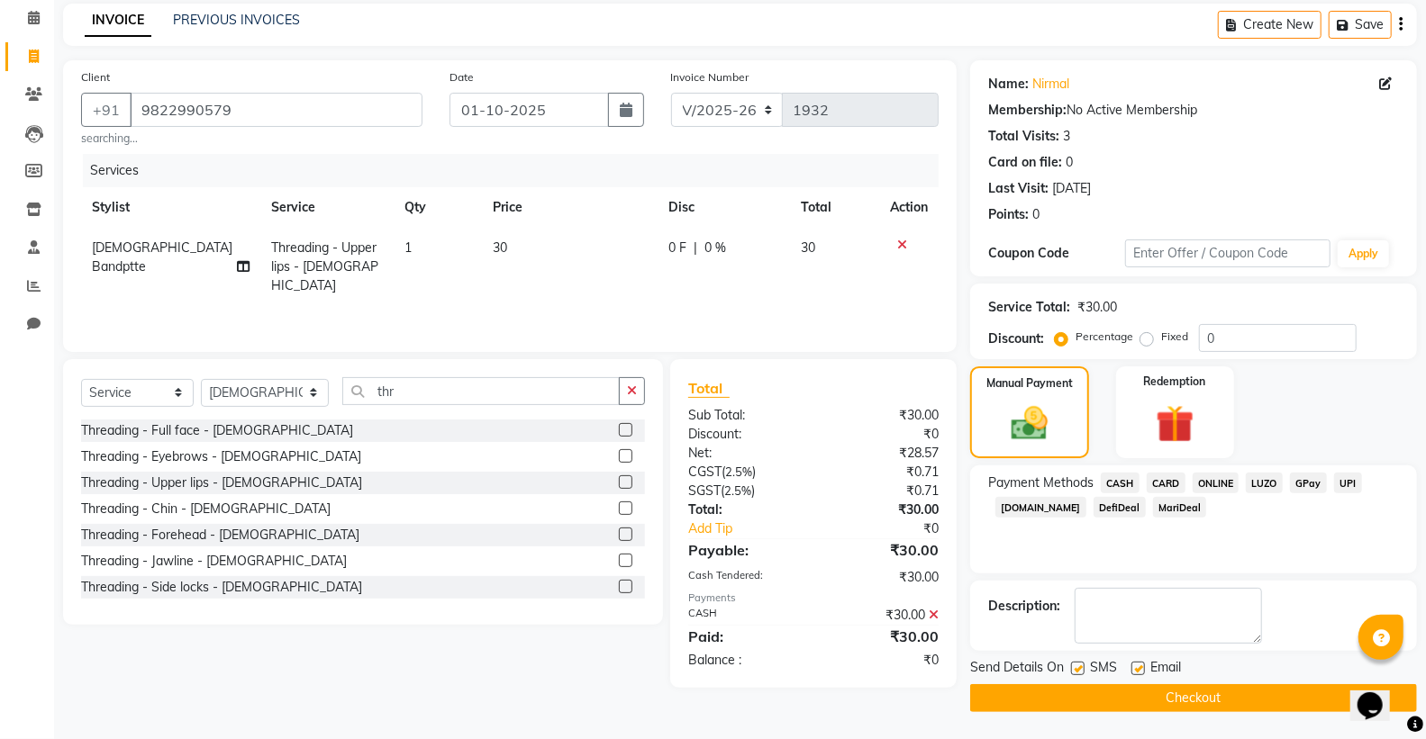
click at [1137, 690] on button "Checkout" at bounding box center [1193, 699] width 447 height 28
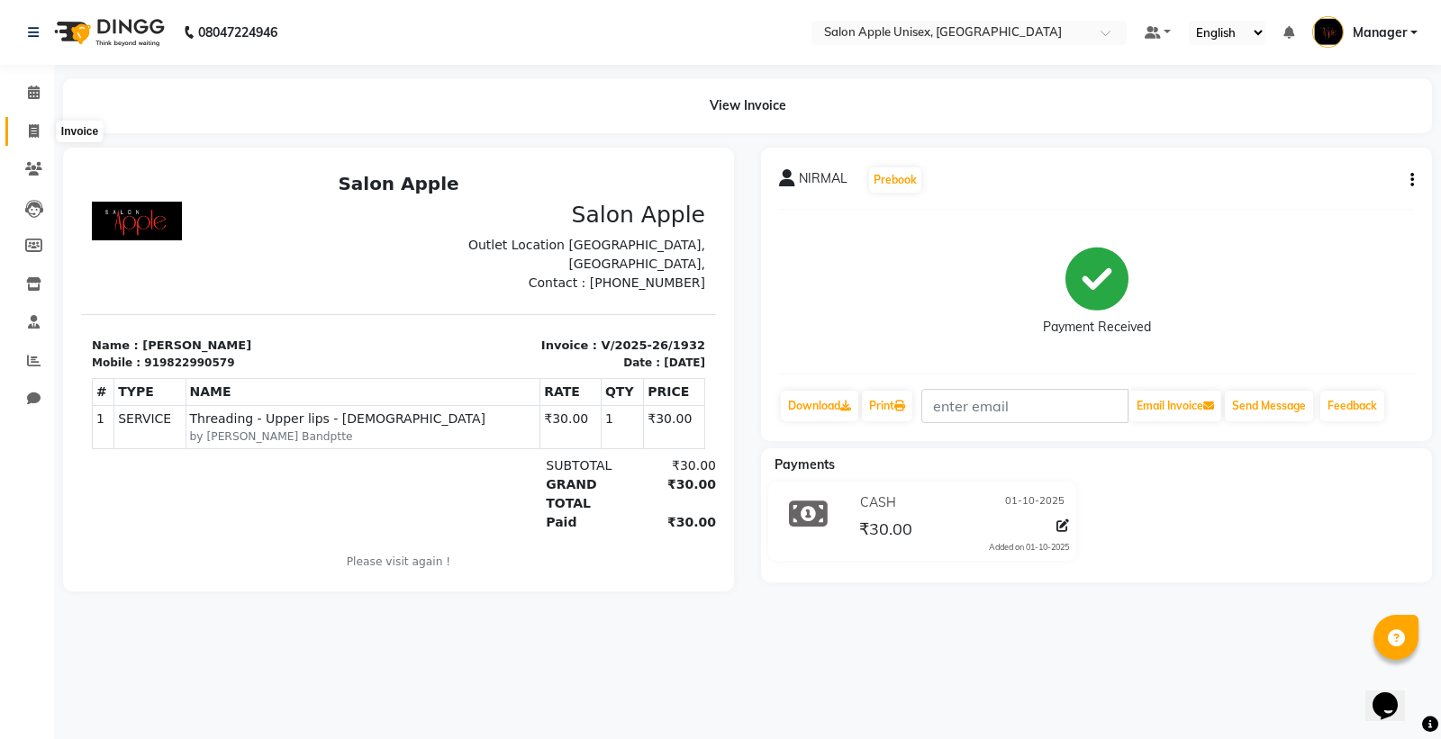
click at [41, 131] on span at bounding box center [34, 132] width 32 height 21
select select "138"
select select "service"
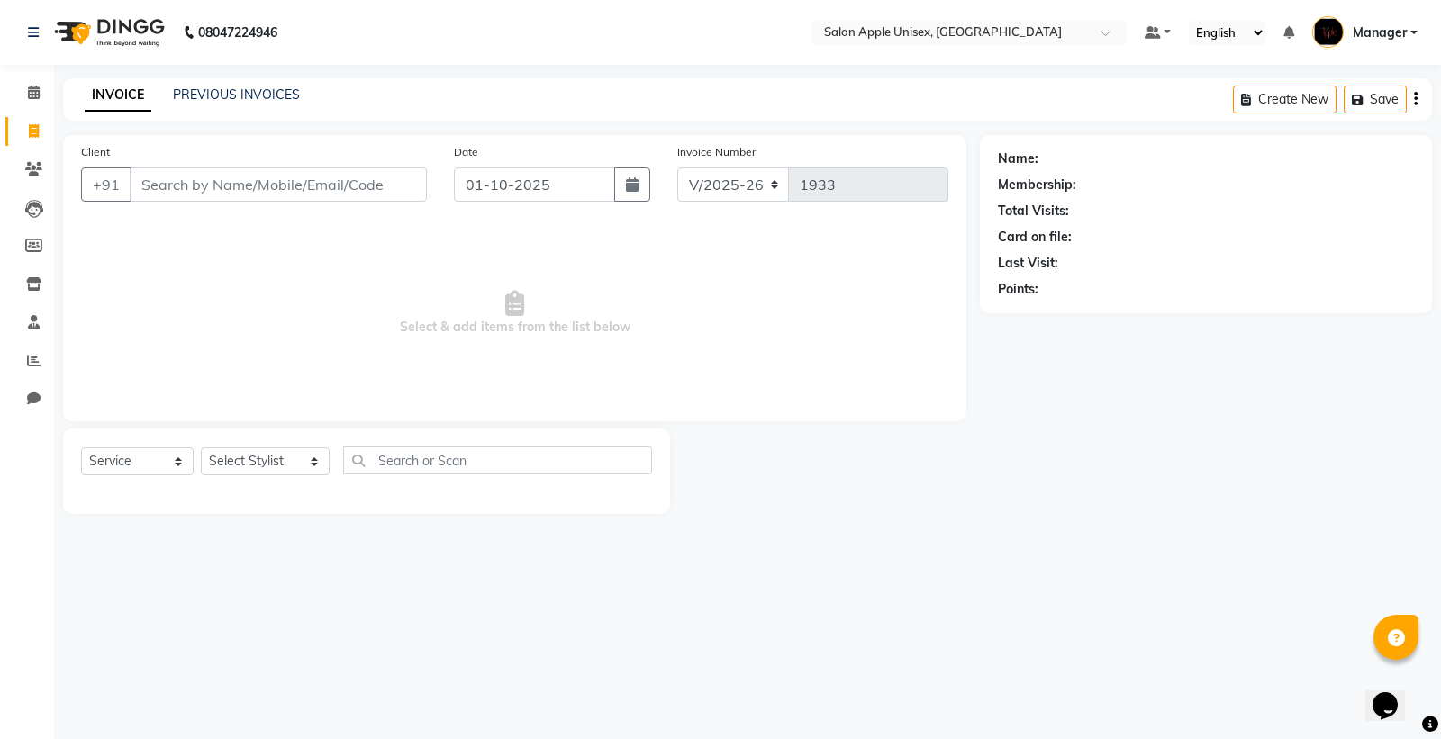
click at [154, 180] on input "Client" at bounding box center [278, 185] width 297 height 34
type input "7385426501"
click at [356, 182] on span "Add Client" at bounding box center [380, 185] width 71 height 18
select select "22"
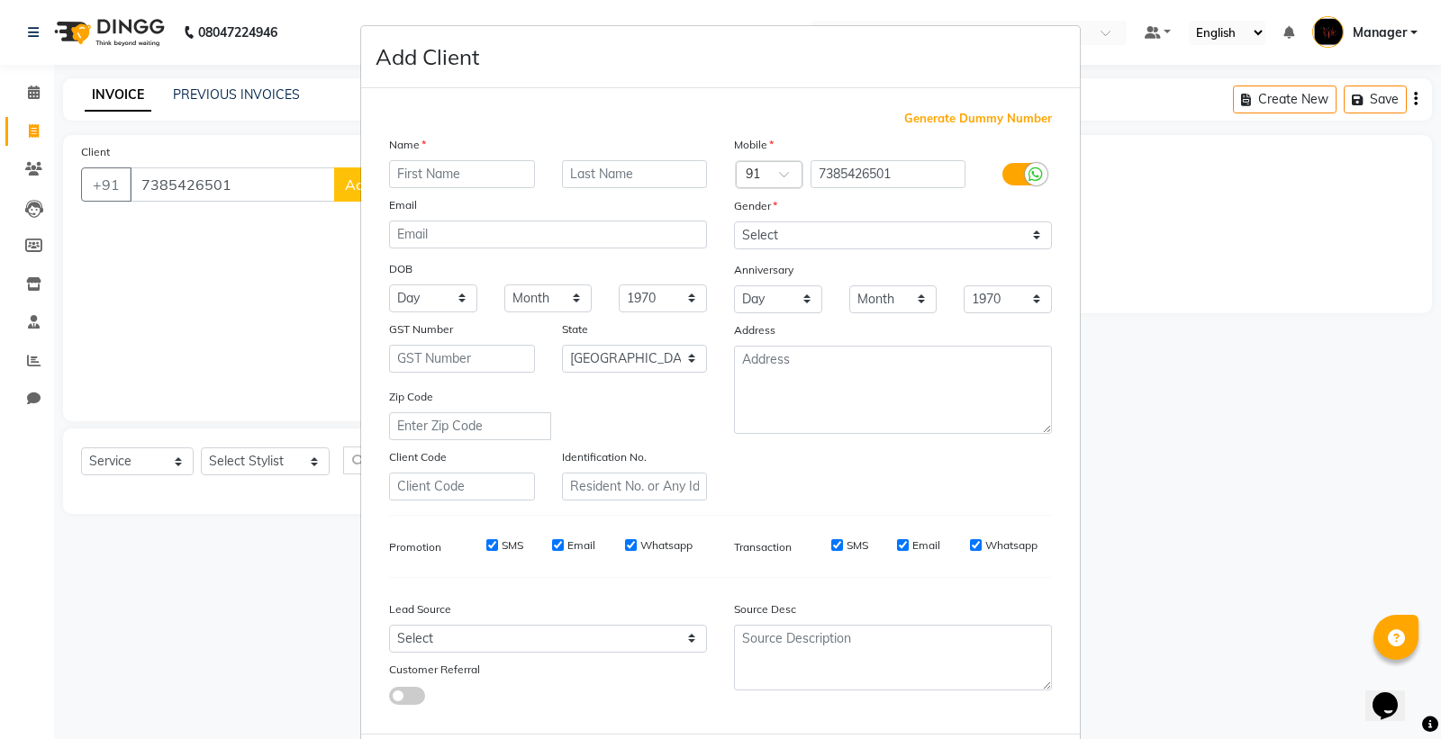
click at [419, 178] on input "text" at bounding box center [462, 174] width 146 height 28
type input "[PERSON_NAME]"
click at [763, 235] on select "Select [DEMOGRAPHIC_DATA] [DEMOGRAPHIC_DATA] Other Prefer Not To Say" at bounding box center [893, 236] width 318 height 28
select select "[DEMOGRAPHIC_DATA]"
click at [734, 222] on select "Select [DEMOGRAPHIC_DATA] [DEMOGRAPHIC_DATA] Other Prefer Not To Say" at bounding box center [893, 236] width 318 height 28
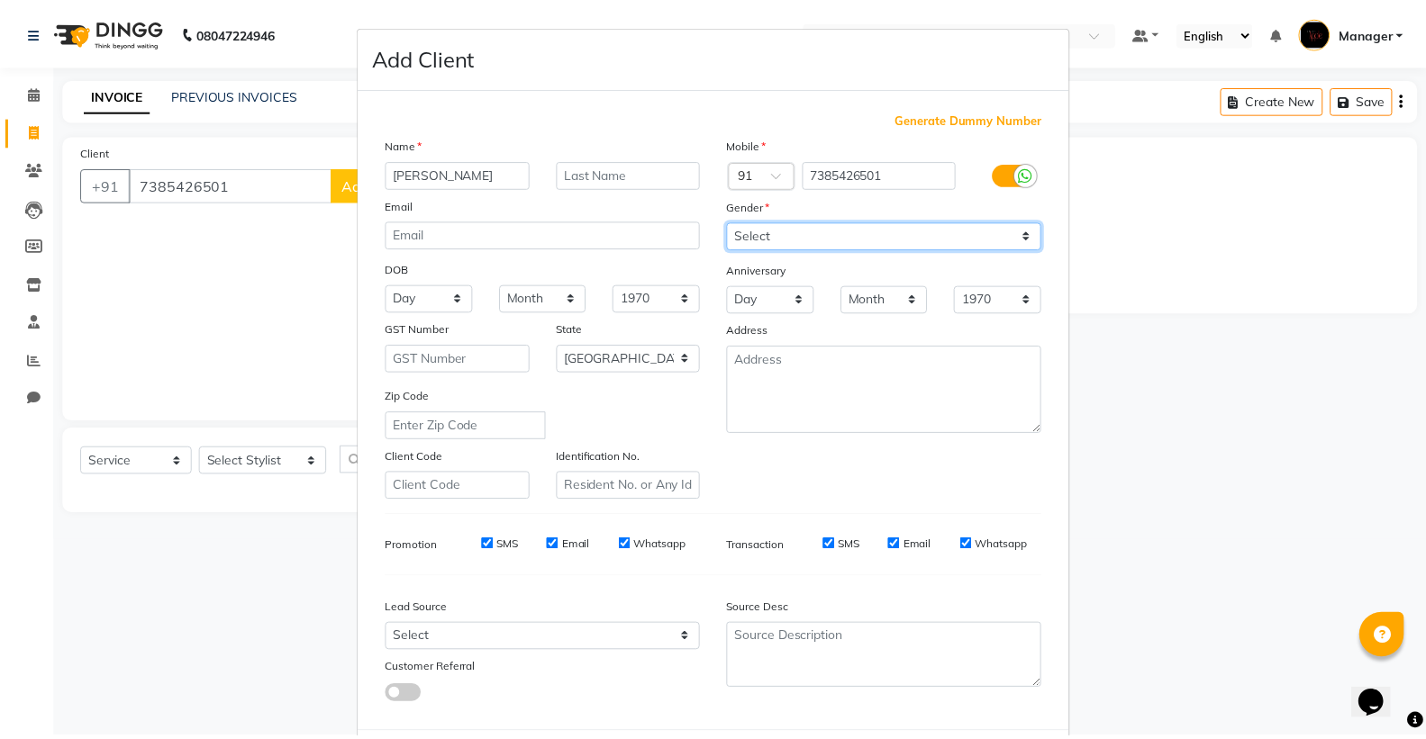
scroll to position [93, 0]
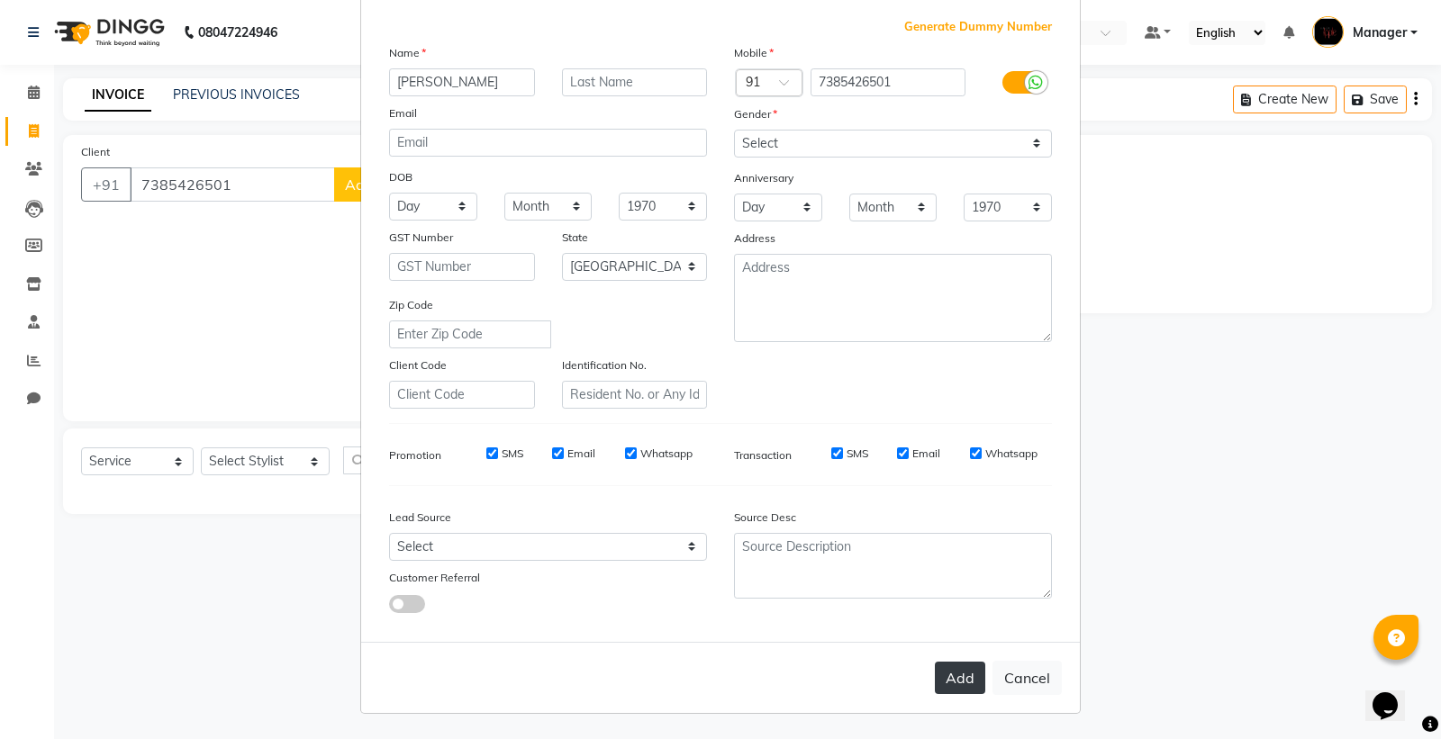
click at [940, 685] on button "Add" at bounding box center [960, 678] width 50 height 32
select select
select select "null"
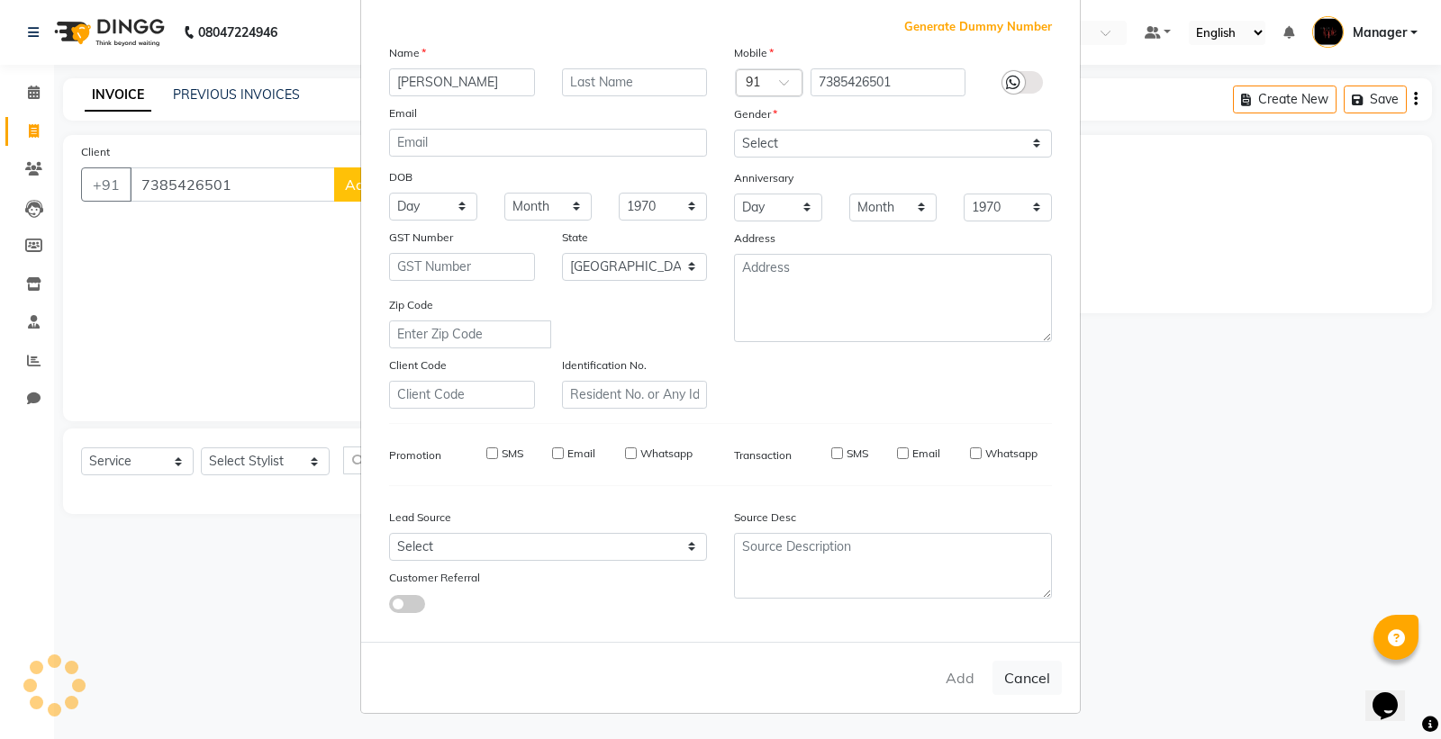
select select
checkbox input "false"
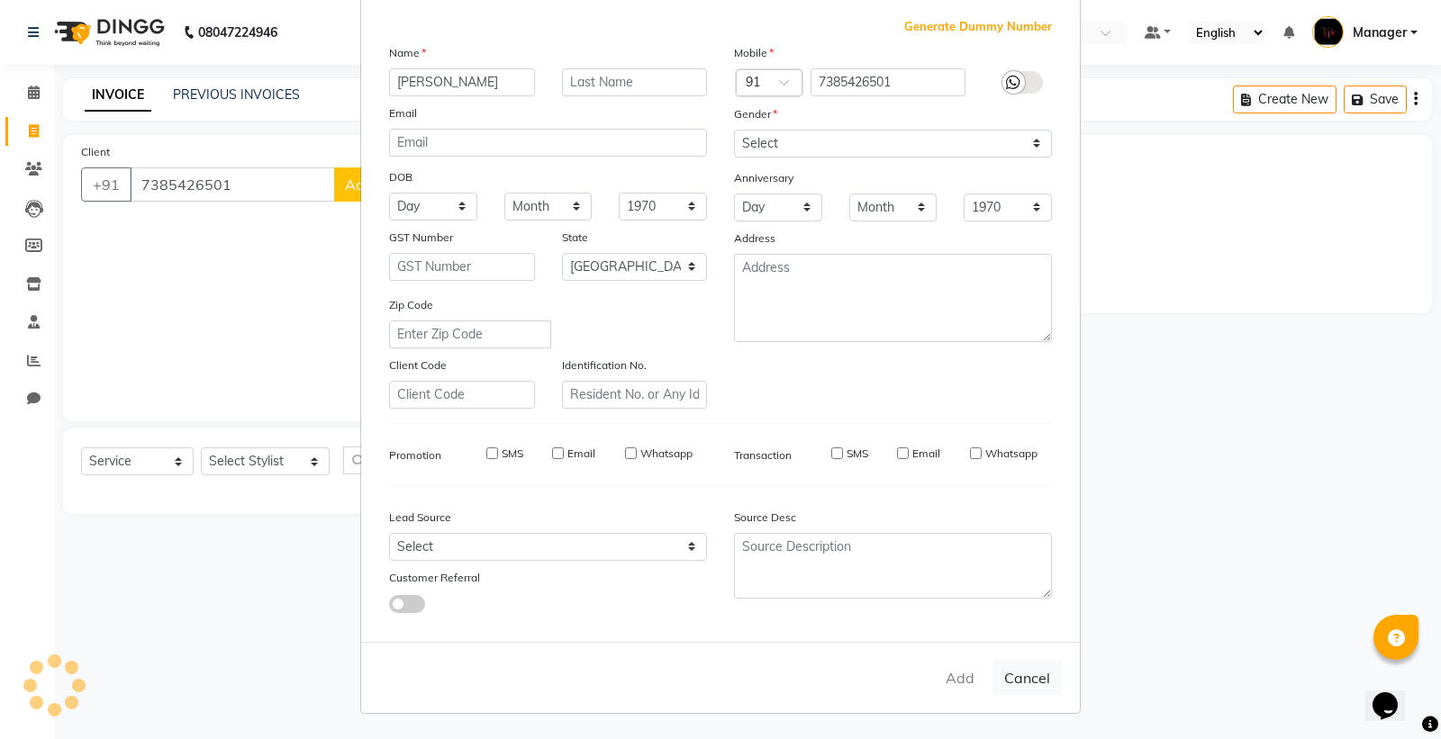
checkbox input "false"
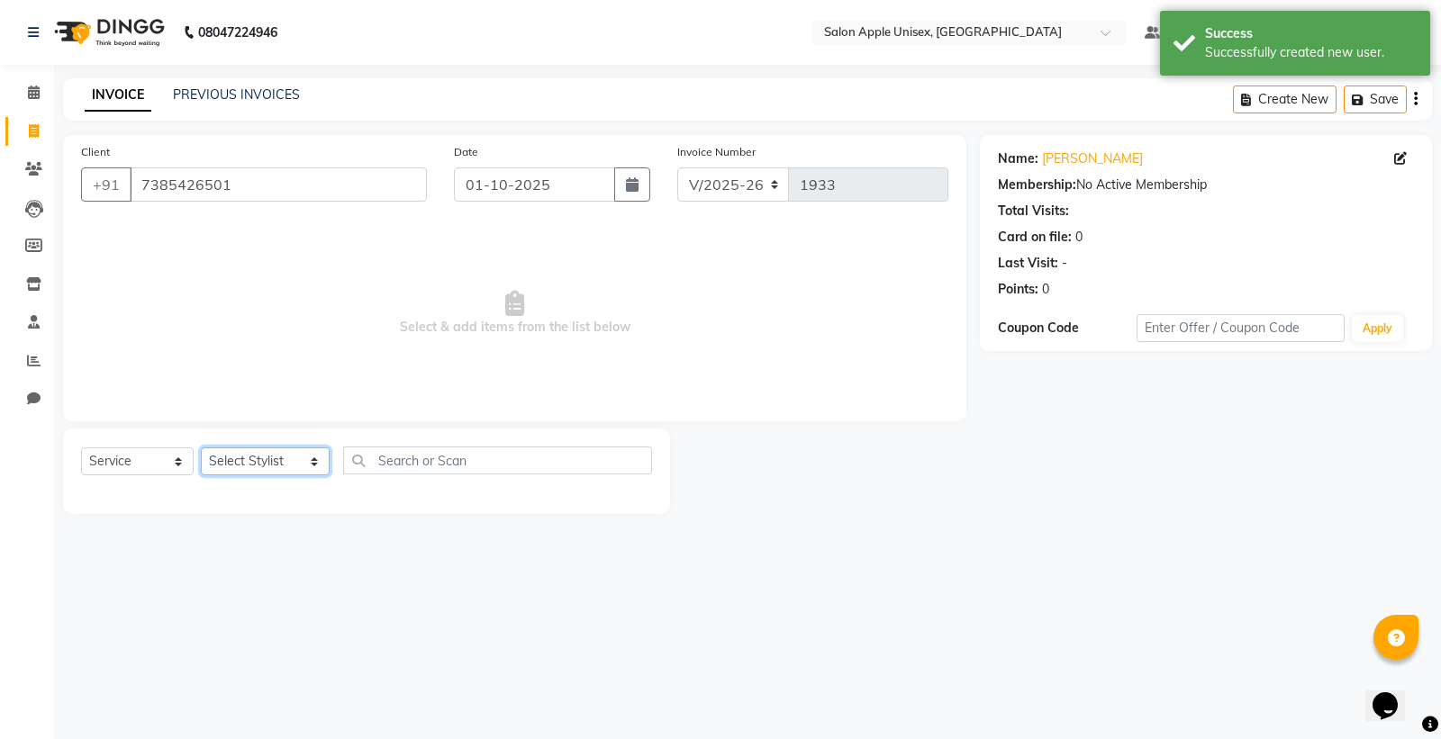
click at [254, 469] on select "Select Stylist [PERSON_NAME] Kavita [PERSON_NAME] Manager [PERSON_NAME] [PERSON…" at bounding box center [265, 462] width 129 height 28
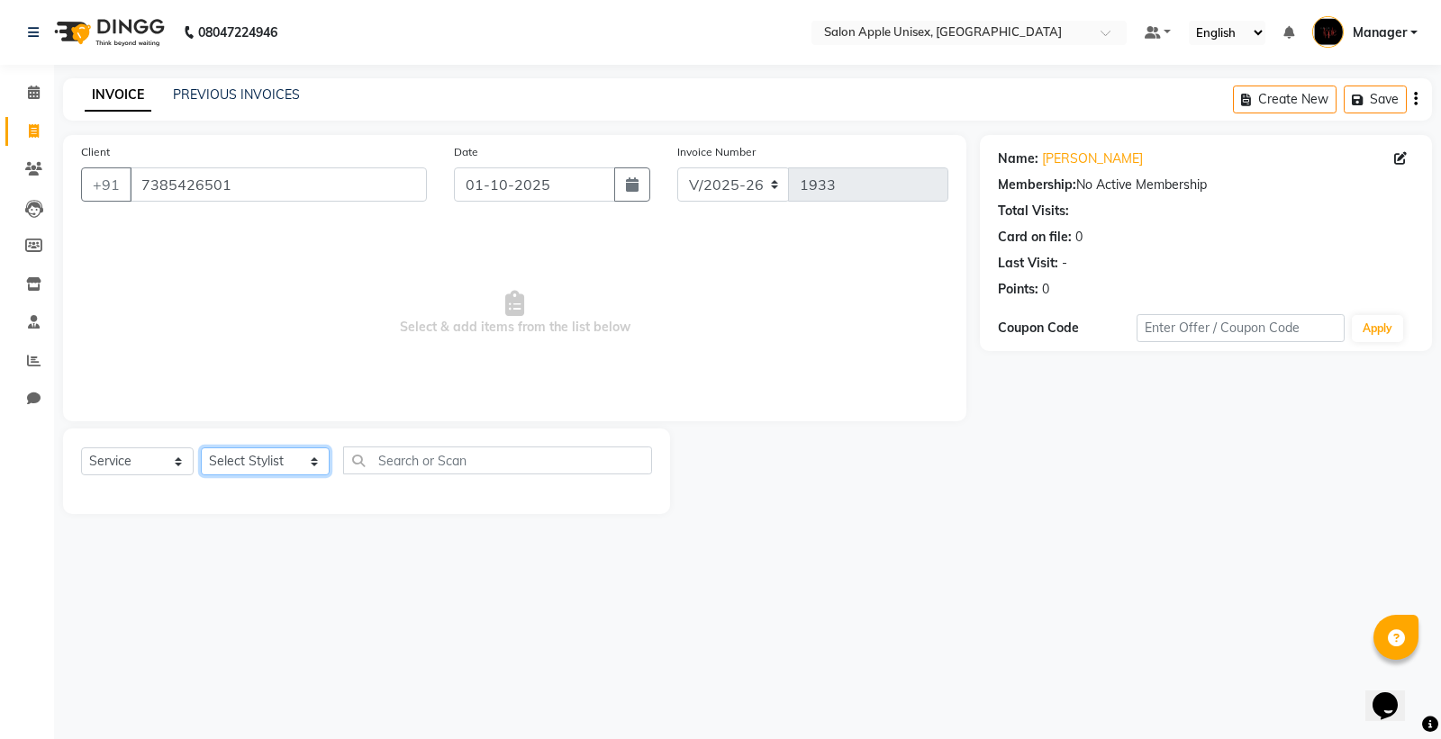
select select "80619"
click at [201, 449] on select "Select Stylist [PERSON_NAME] Kavita [PERSON_NAME] Manager [PERSON_NAME] [PERSON…" at bounding box center [265, 462] width 129 height 28
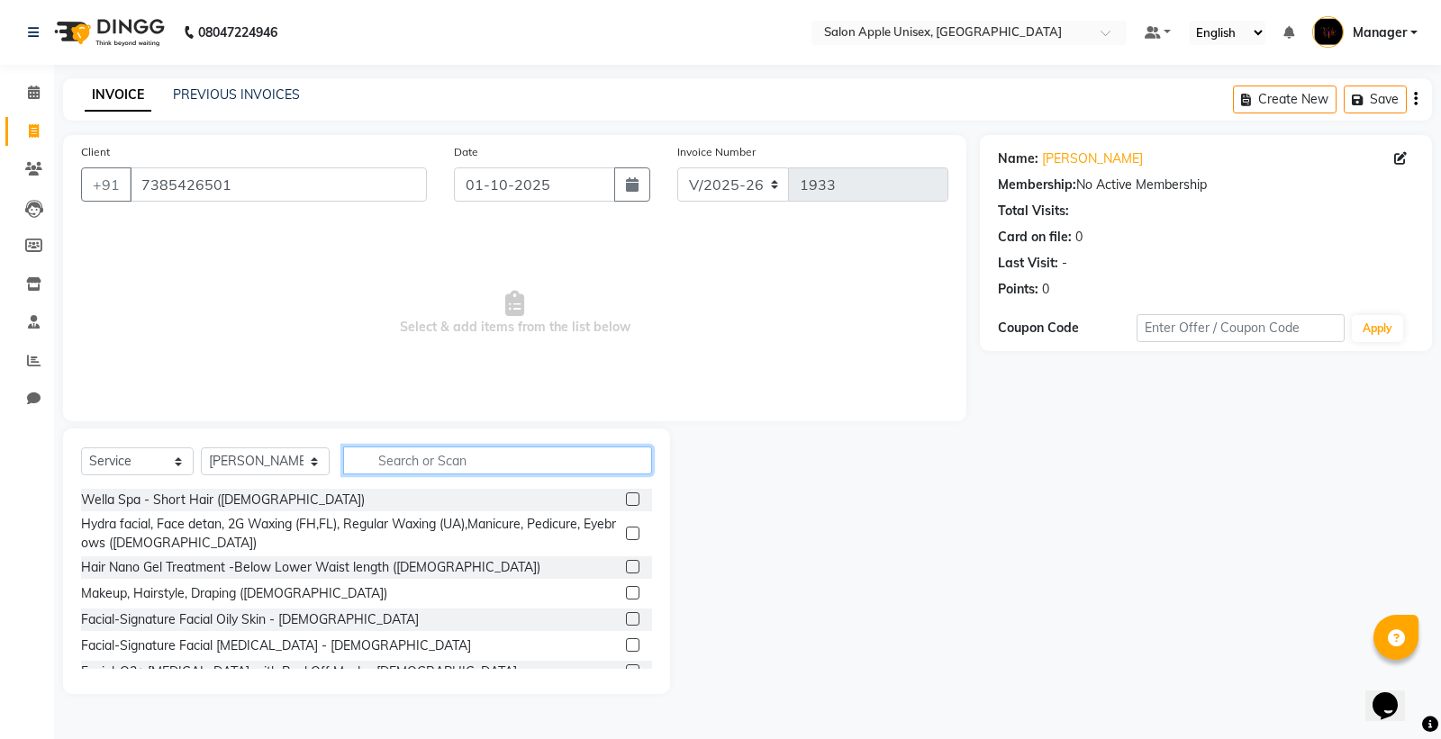
click at [373, 459] on input "text" at bounding box center [497, 461] width 309 height 28
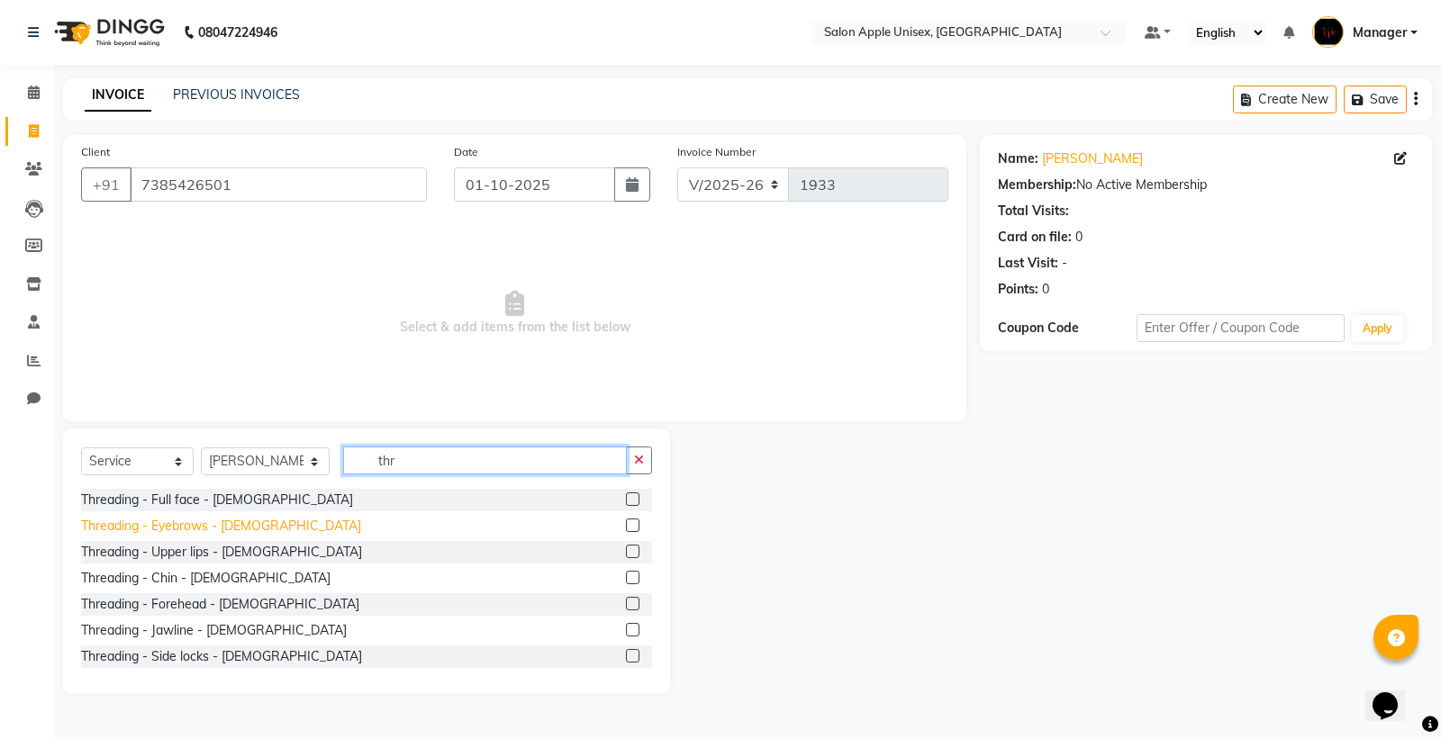
type input "thr"
click at [173, 531] on div "Threading - Eyebrows - [DEMOGRAPHIC_DATA]" at bounding box center [221, 526] width 280 height 19
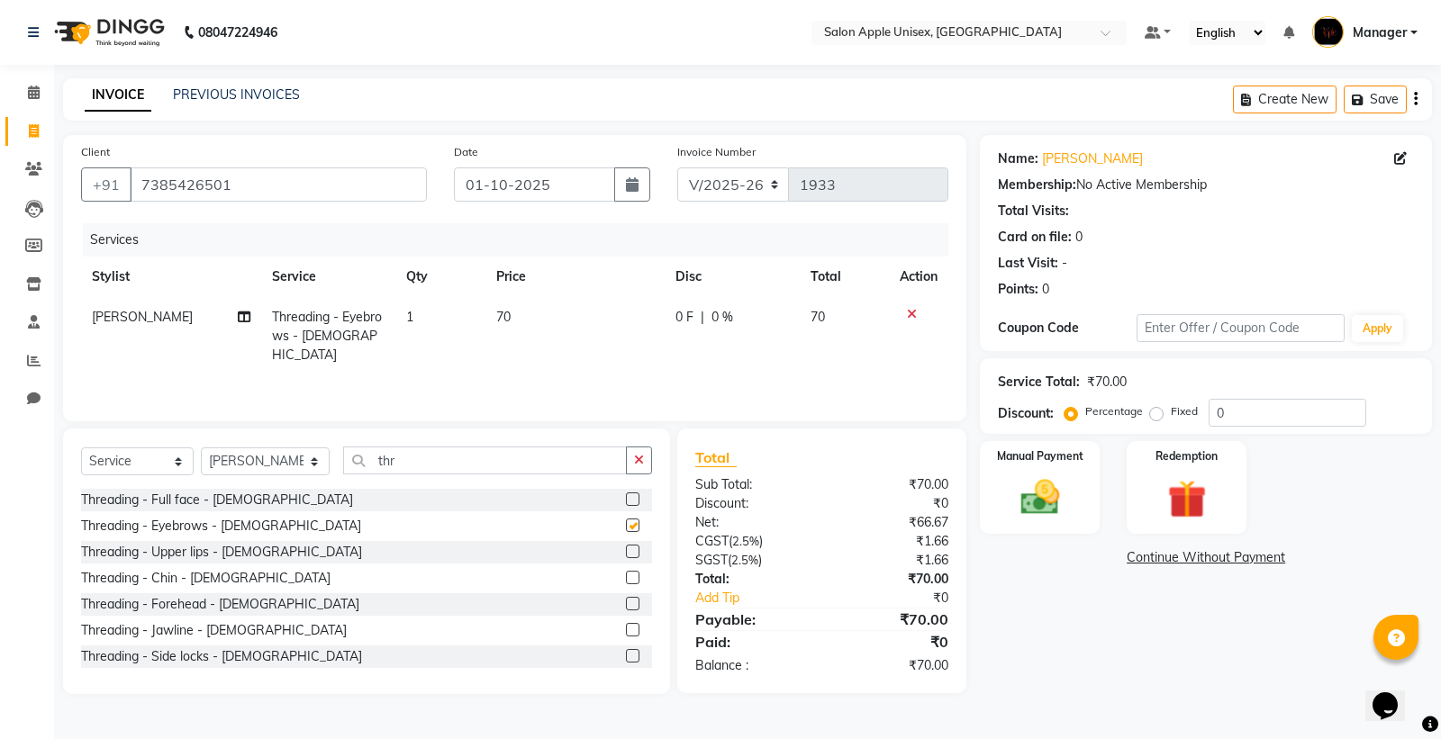
checkbox input "false"
click at [1069, 476] on img at bounding box center [1040, 498] width 65 height 46
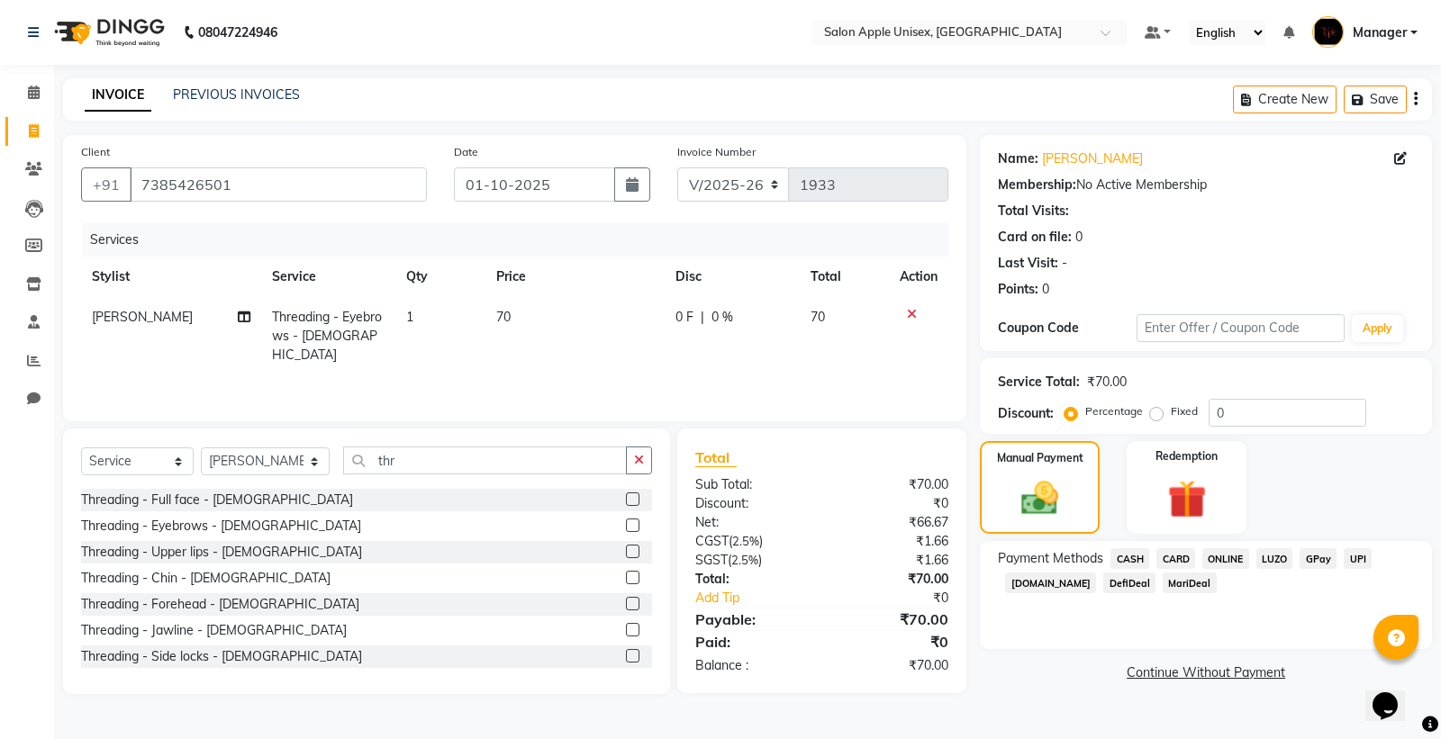
click at [1228, 562] on span "ONLINE" at bounding box center [1225, 559] width 47 height 21
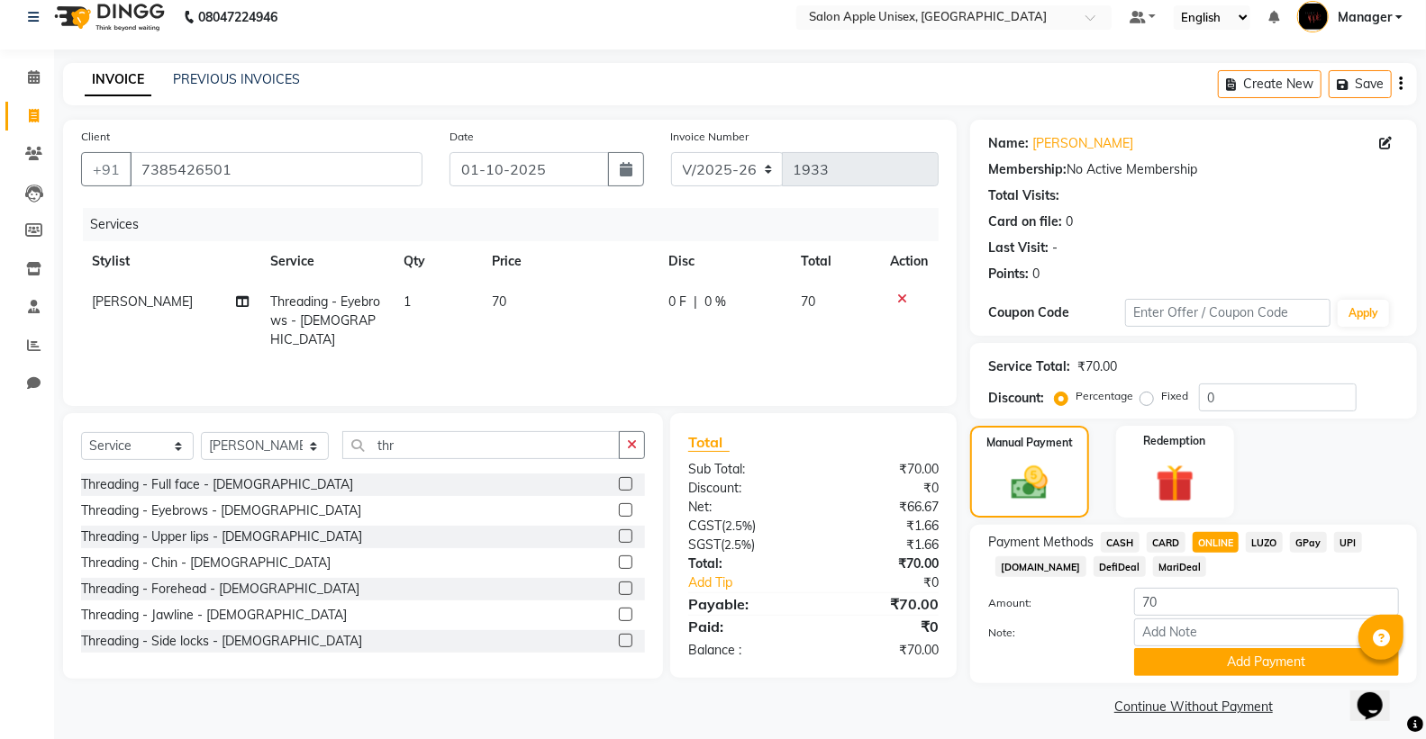
scroll to position [23, 0]
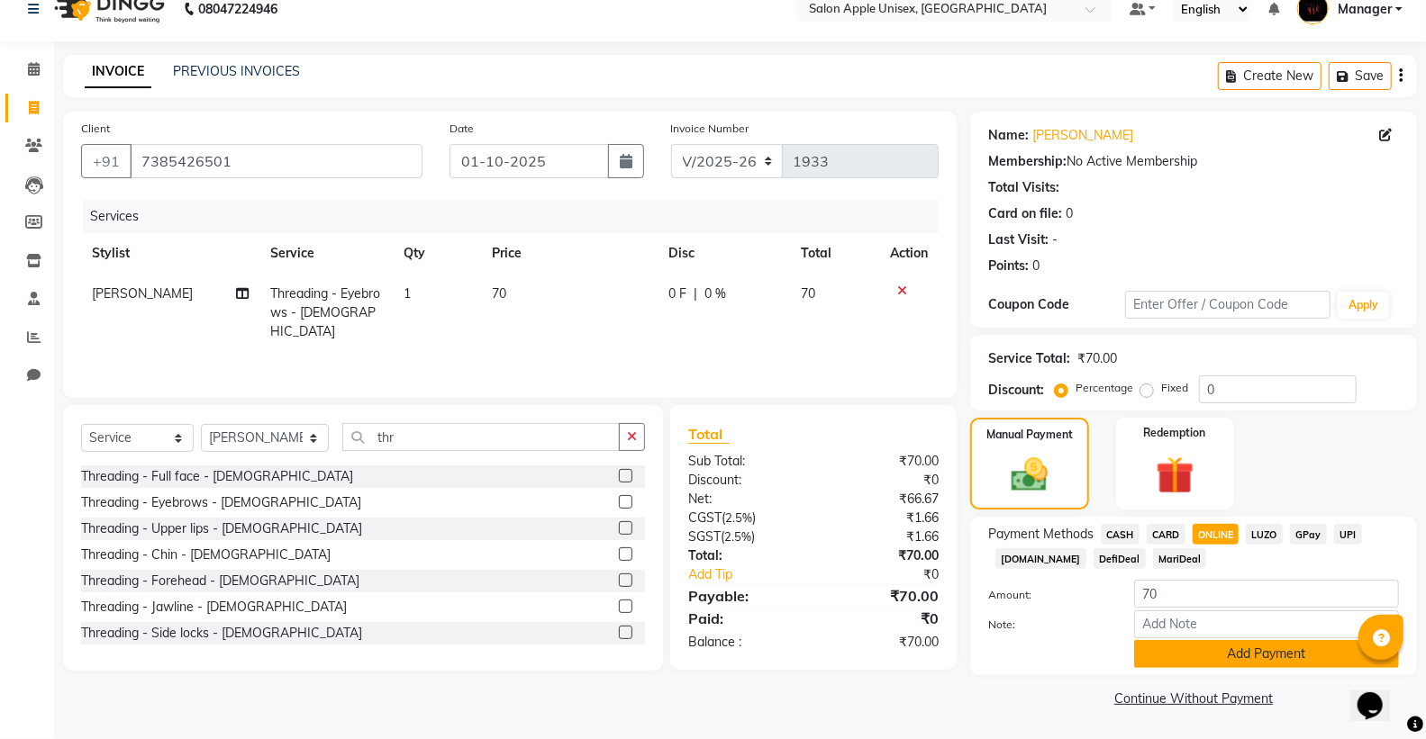
click at [1261, 654] on button "Add Payment" at bounding box center [1266, 654] width 265 height 28
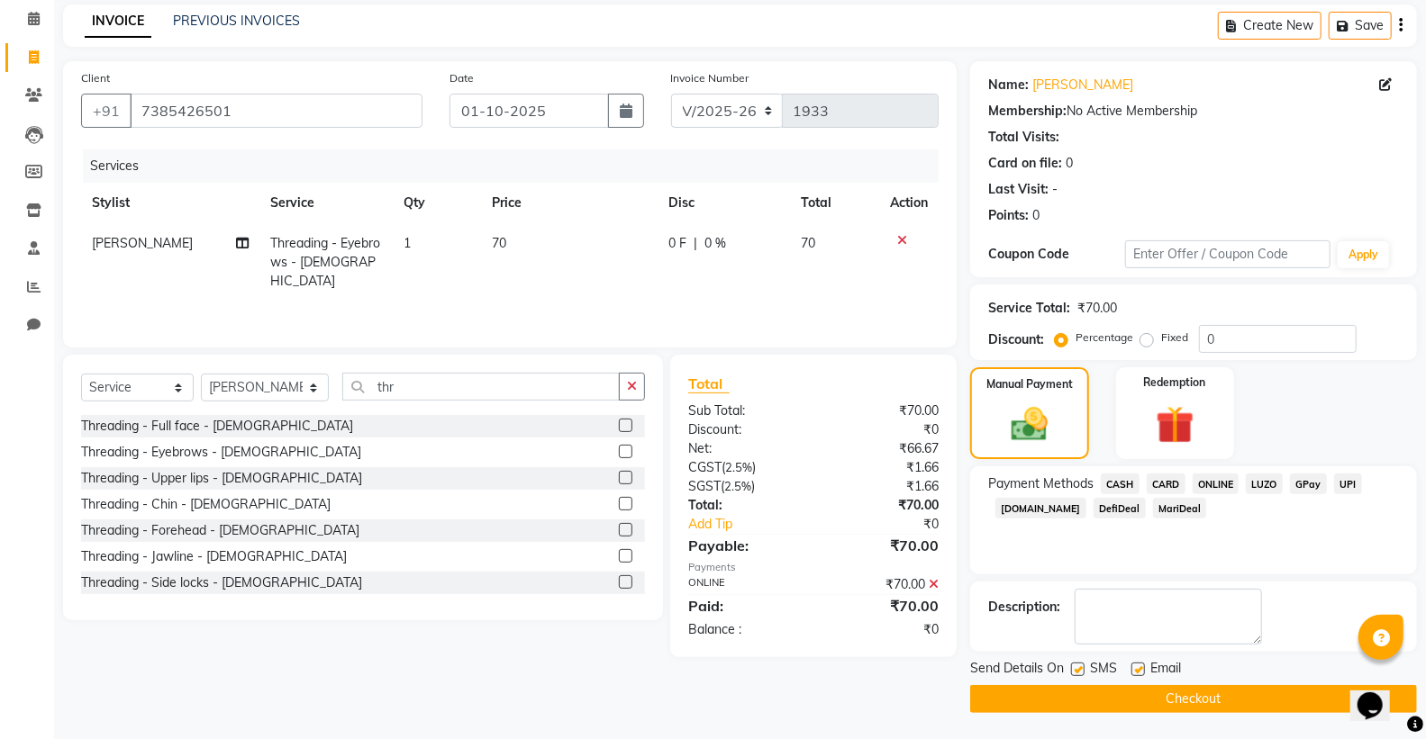
scroll to position [75, 0]
click at [1193, 703] on button "Checkout" at bounding box center [1193, 699] width 447 height 28
